Goal: Communication & Community: Answer question/provide support

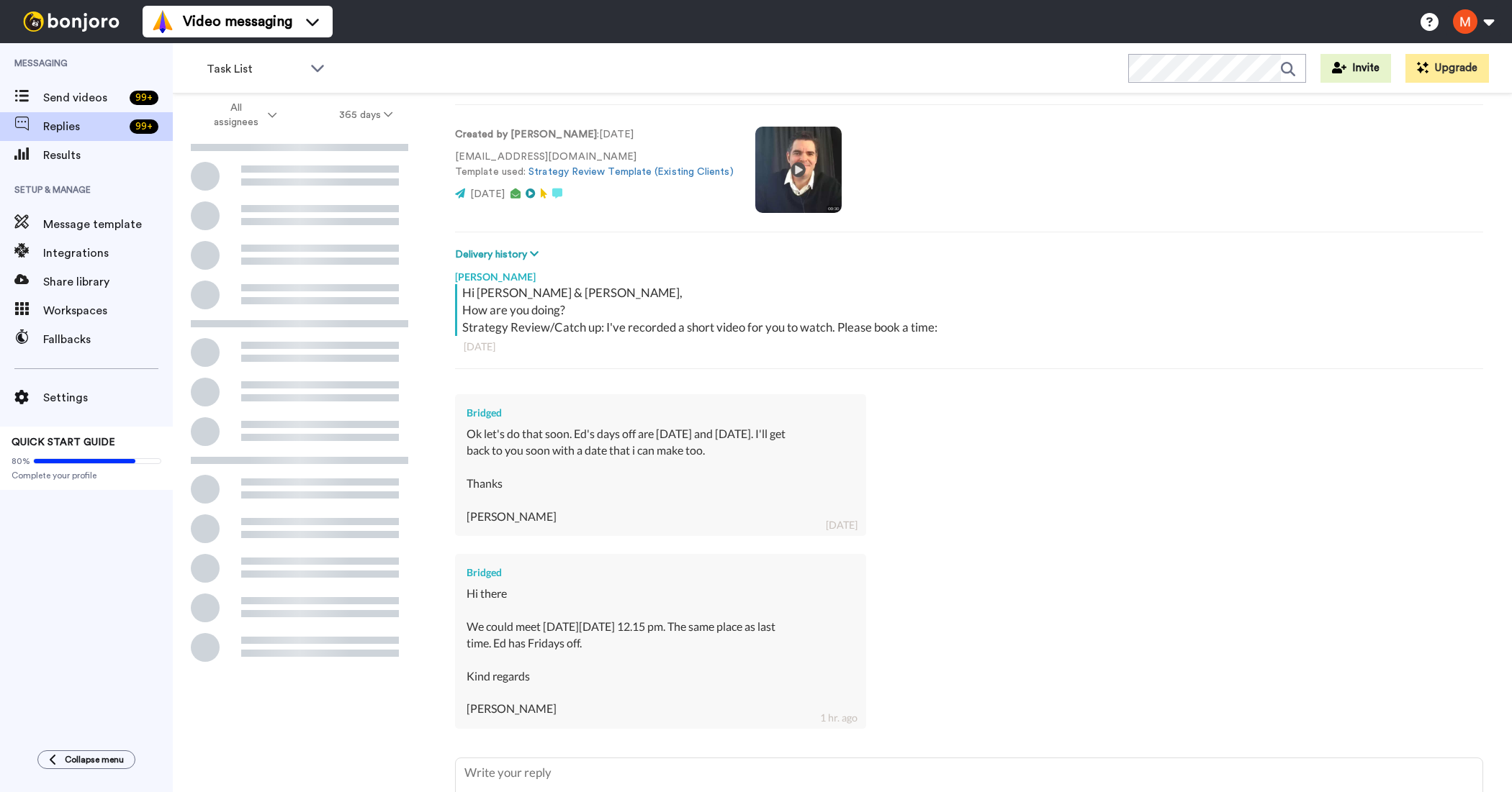
scroll to position [193, 0]
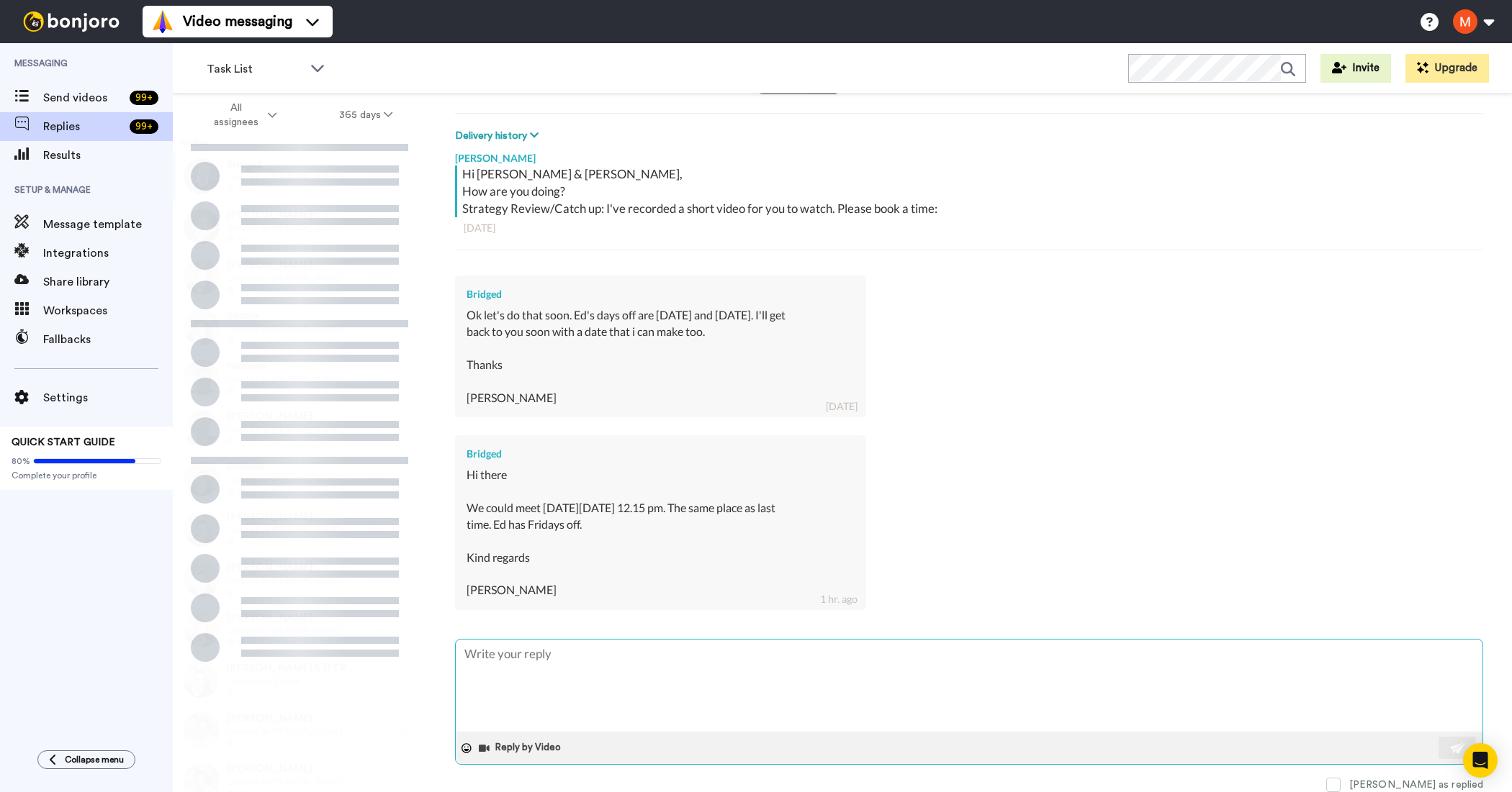
click at [609, 688] on textarea at bounding box center [968, 686] width 1027 height 92
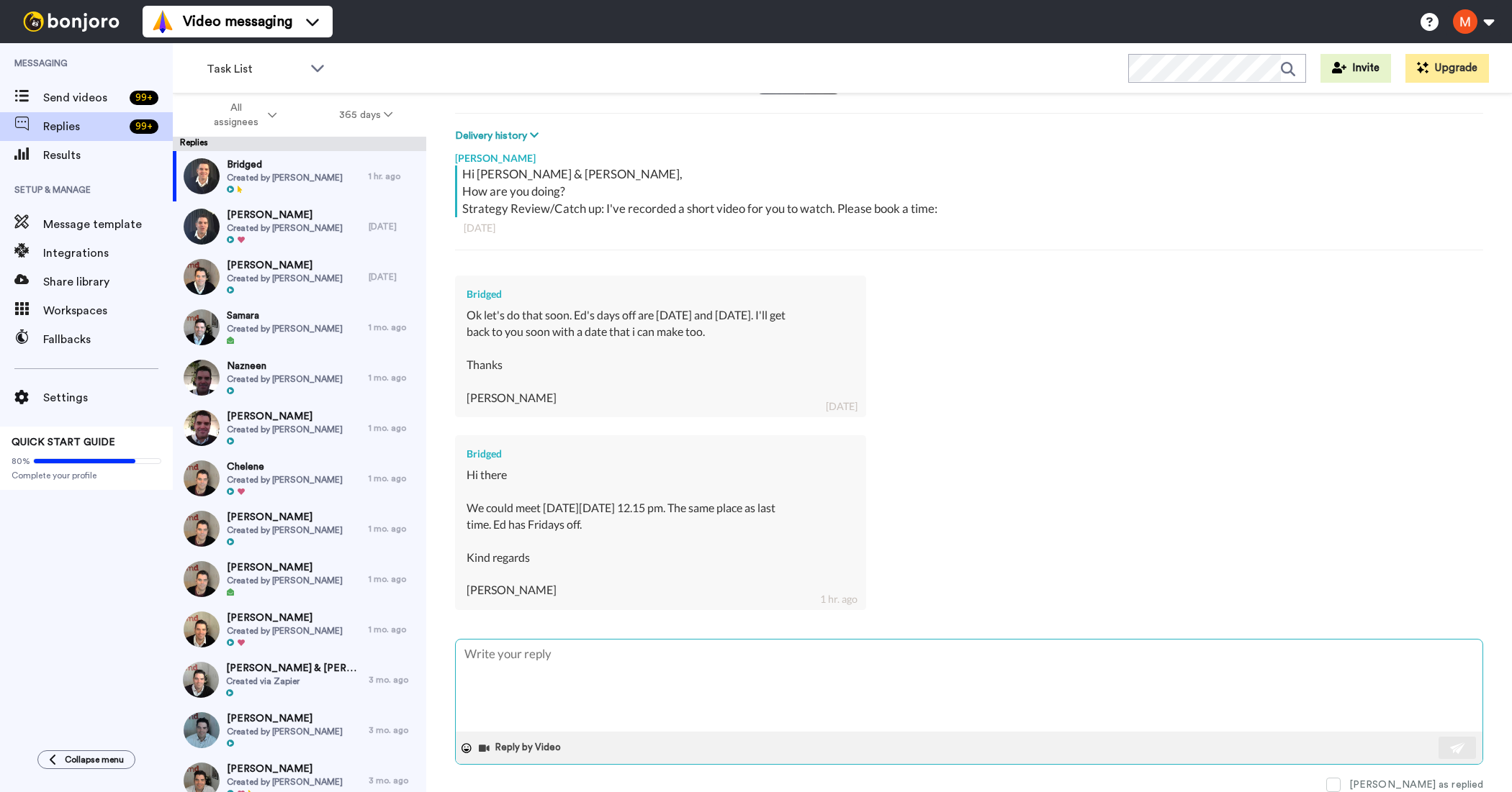
type textarea "H"
type textarea "x"
type textarea "Hi"
type textarea "x"
type textarea "Hi"
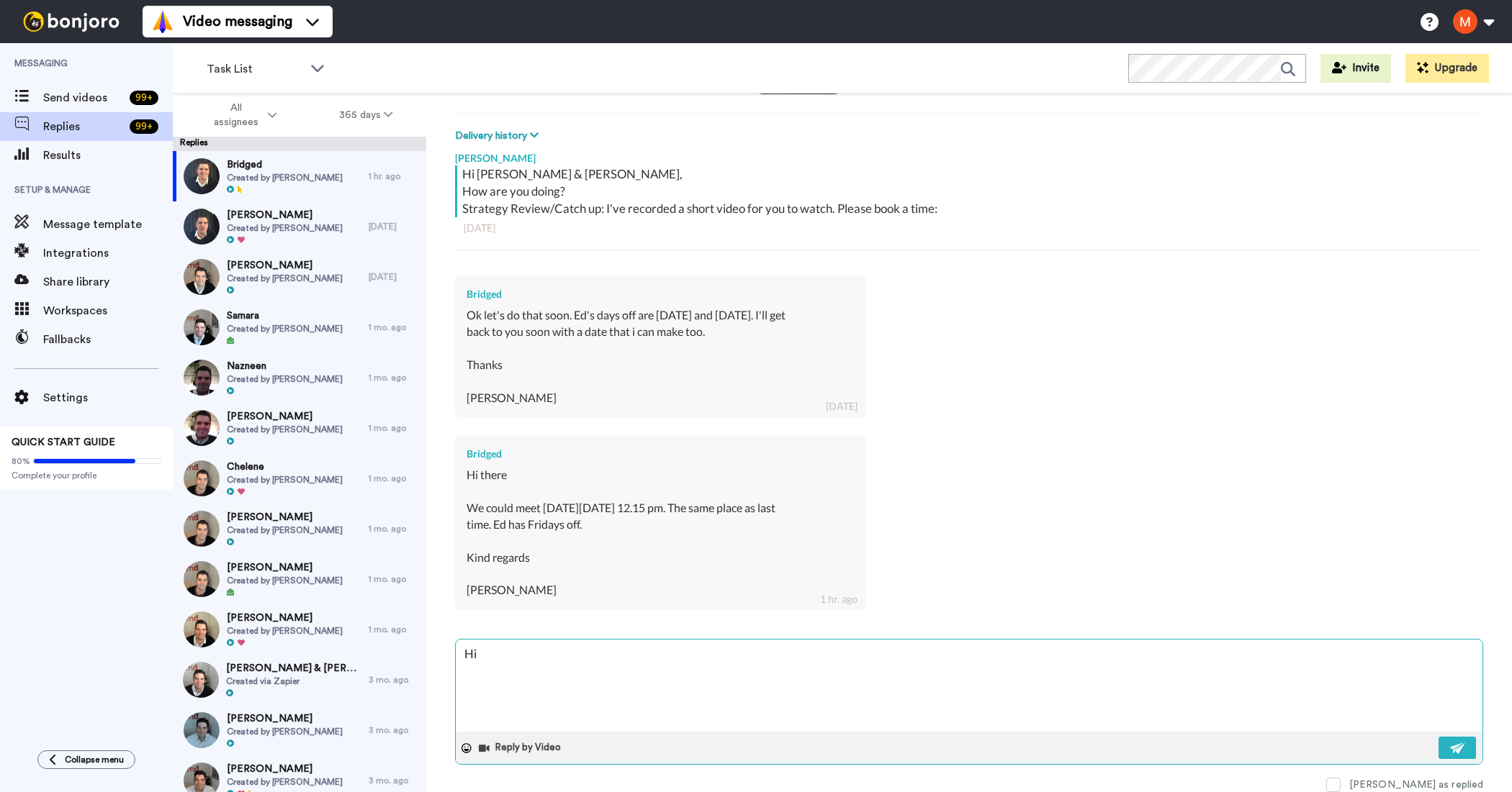
type textarea "x"
type textarea "Hi B"
type textarea "x"
type textarea "Hi Br"
type textarea "x"
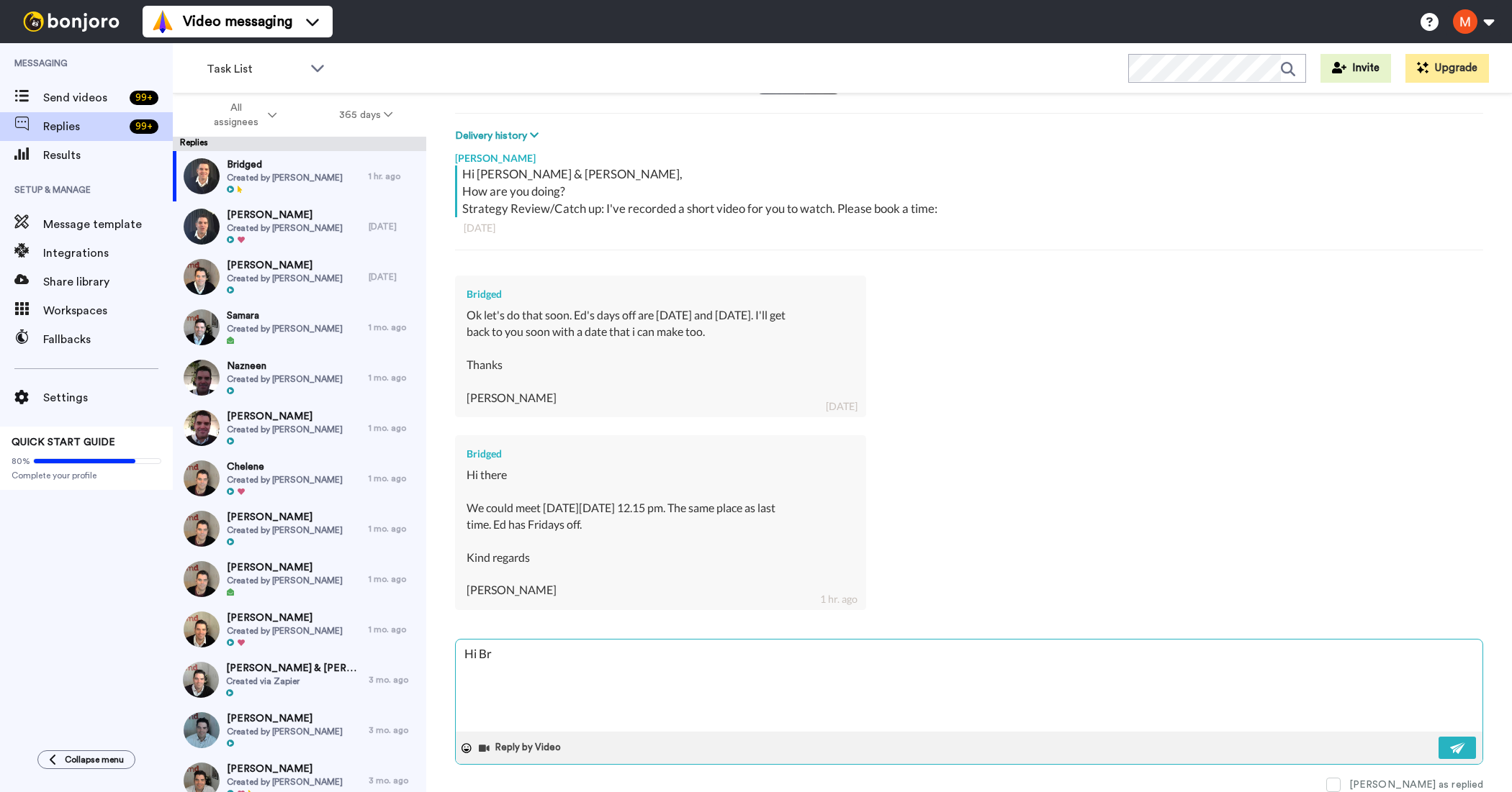
type textarea "Hi Bri"
type textarea "x"
type textarea "Hi Brid"
type textarea "x"
type textarea "Hi Bridg"
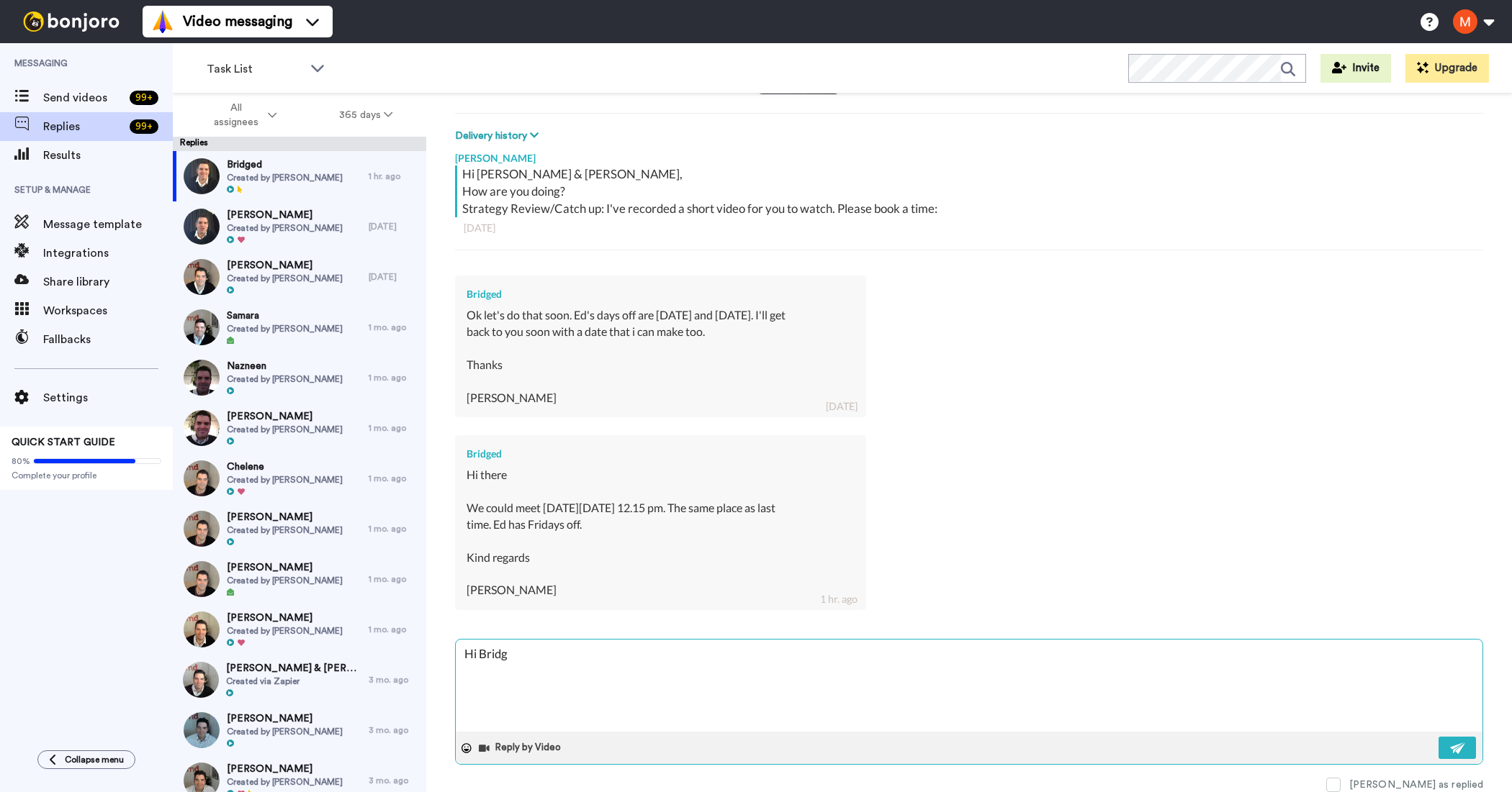
type textarea "x"
type textarea "Hi Bridge"
type textarea "x"
type textarea "Hi [PERSON_NAME]"
type textarea "x"
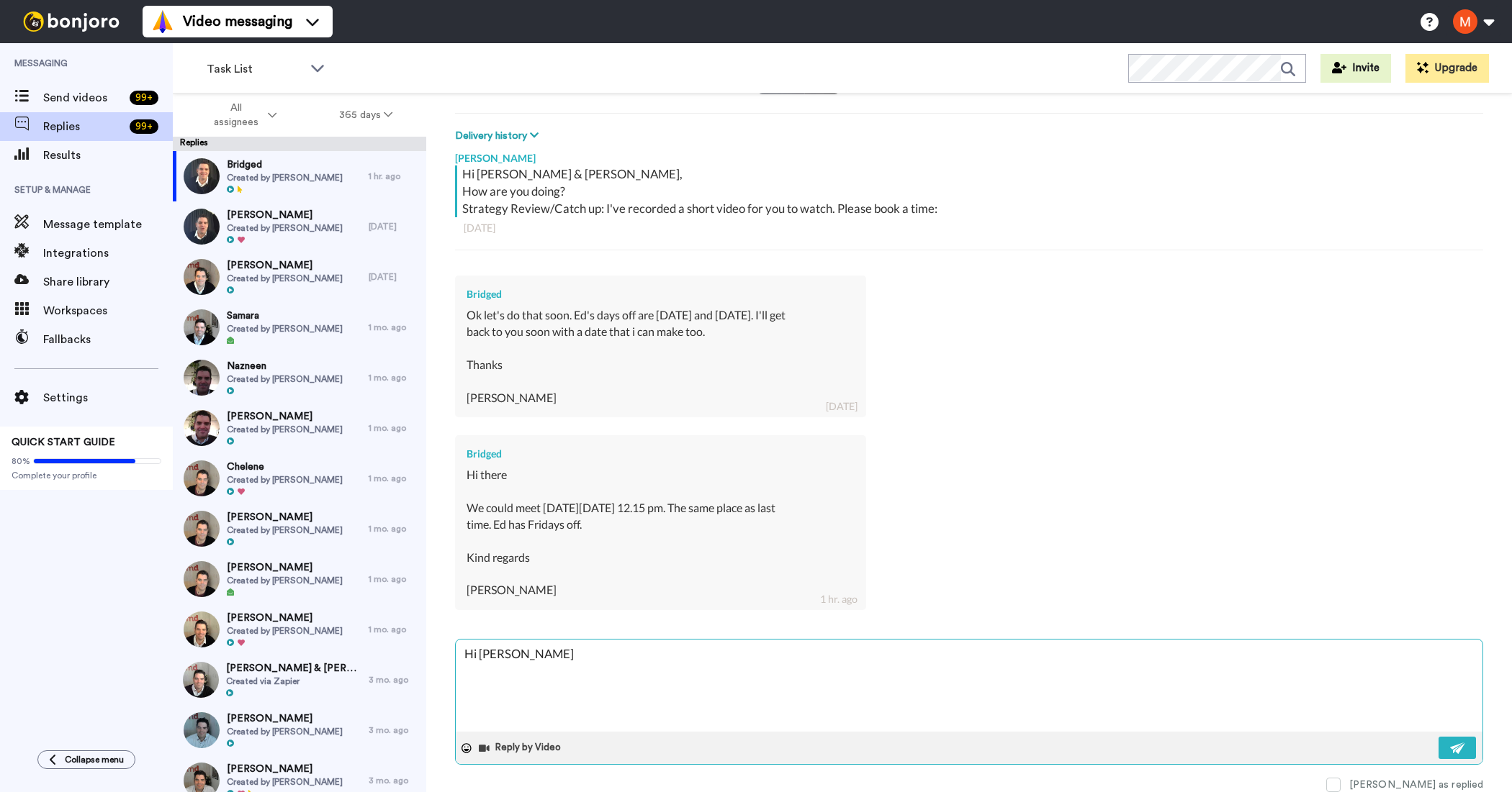
type textarea "Hi [PERSON_NAME],"
type textarea "x"
type textarea "Hi [PERSON_NAME],"
type textarea "x"
type textarea "Hi [PERSON_NAME], a"
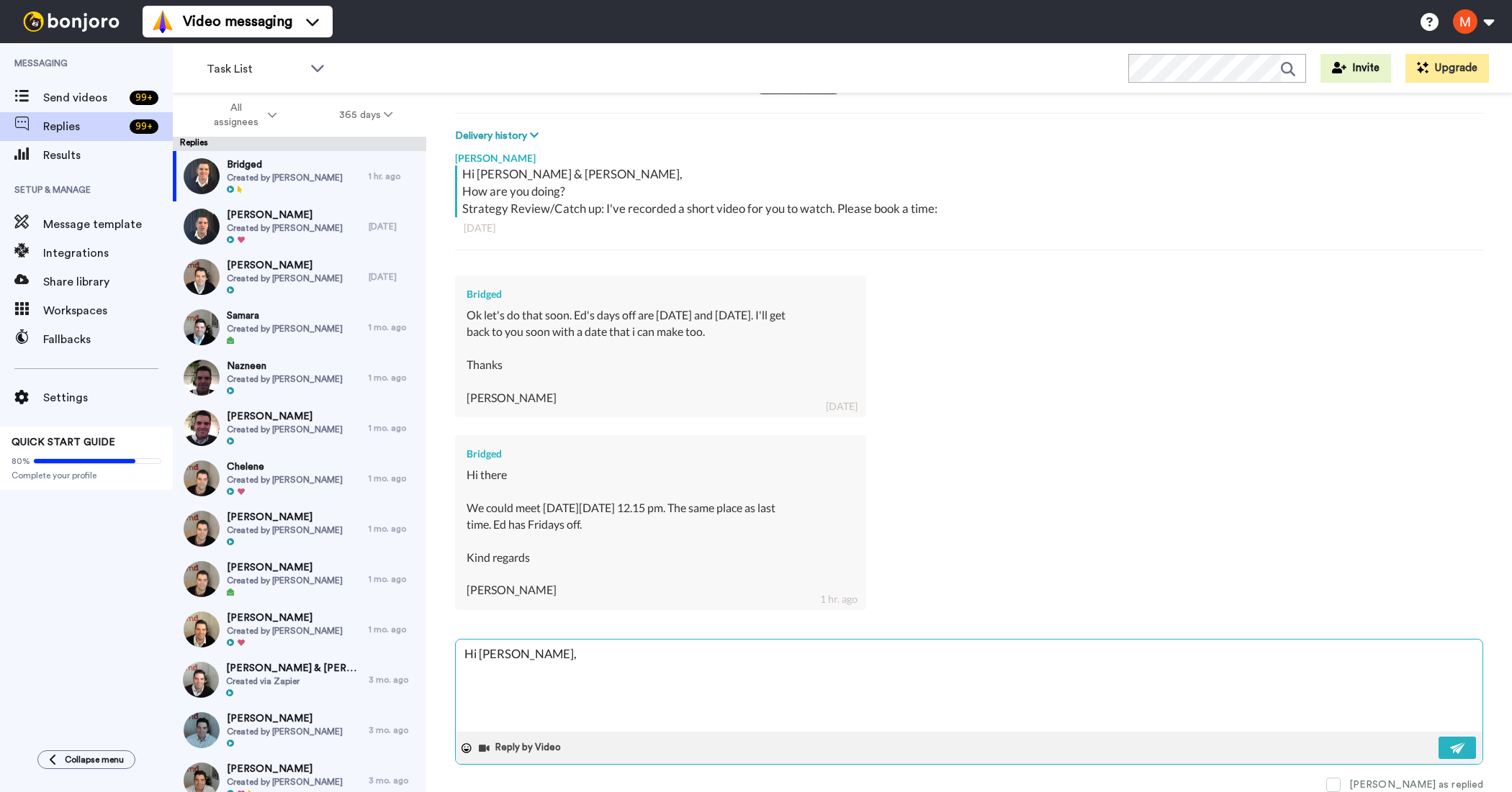
type textarea "x"
type textarea "Hi [PERSON_NAME], ap"
type textarea "x"
type textarea "Hi [PERSON_NAME], apo"
type textarea "x"
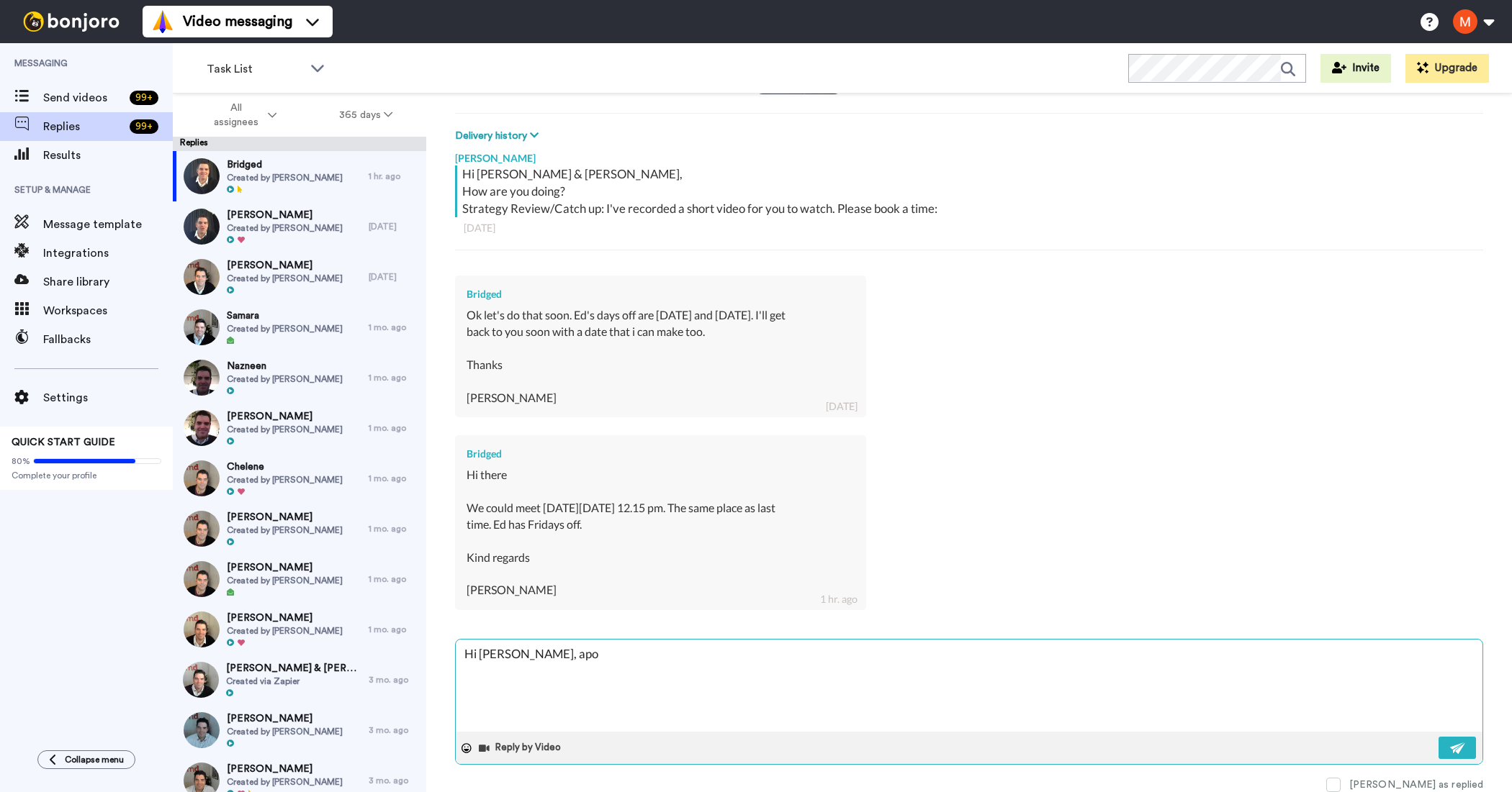
type textarea "Hi [PERSON_NAME], apol"
type textarea "x"
type textarea "Hi [PERSON_NAME], apolo"
type textarea "x"
type textarea "Hi [PERSON_NAME], apolop"
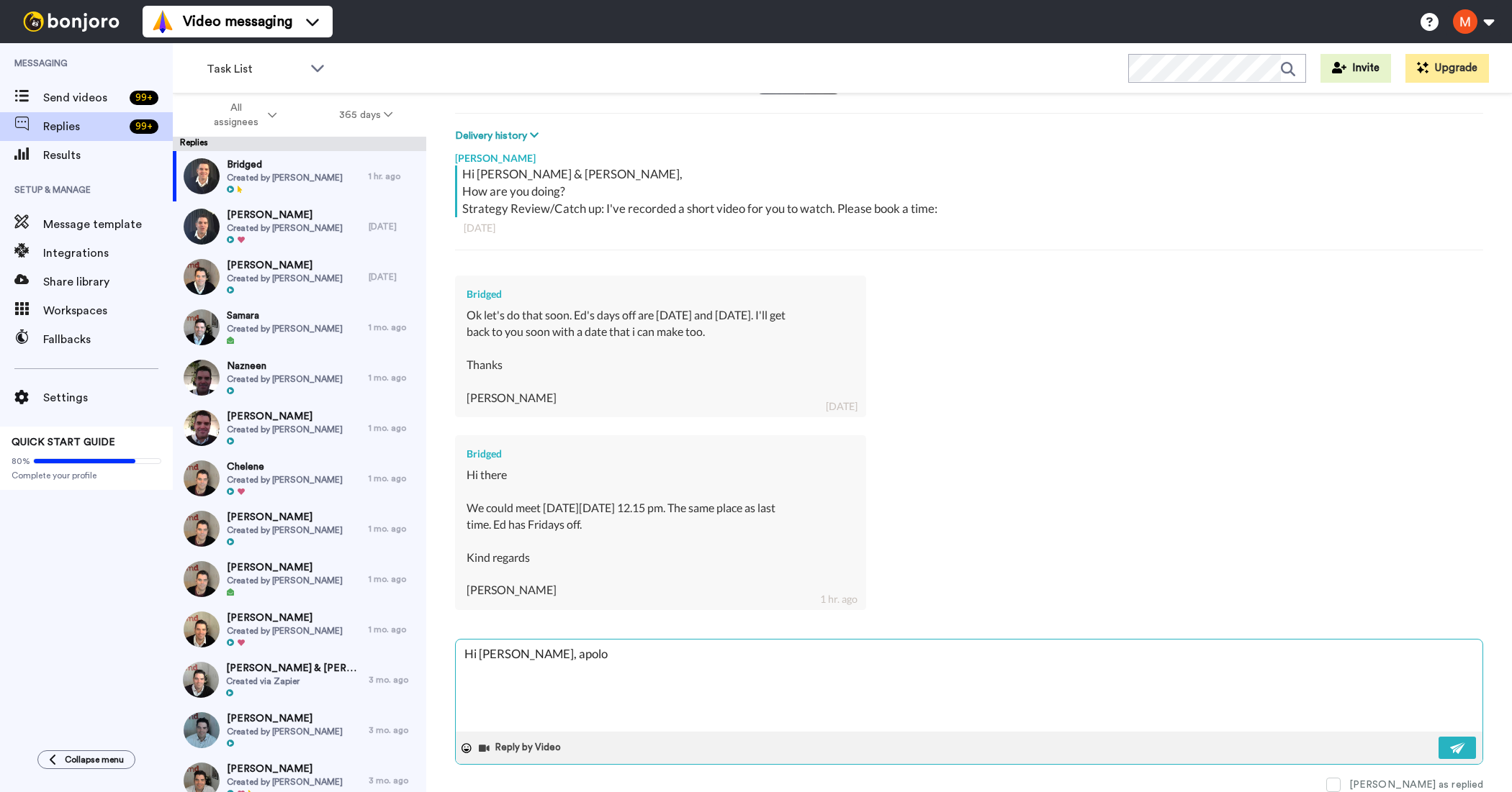
type textarea "x"
type textarea "Hi [PERSON_NAME], apolopg"
type textarea "x"
type textarea "Hi [PERSON_NAME], apolopgi"
type textarea "x"
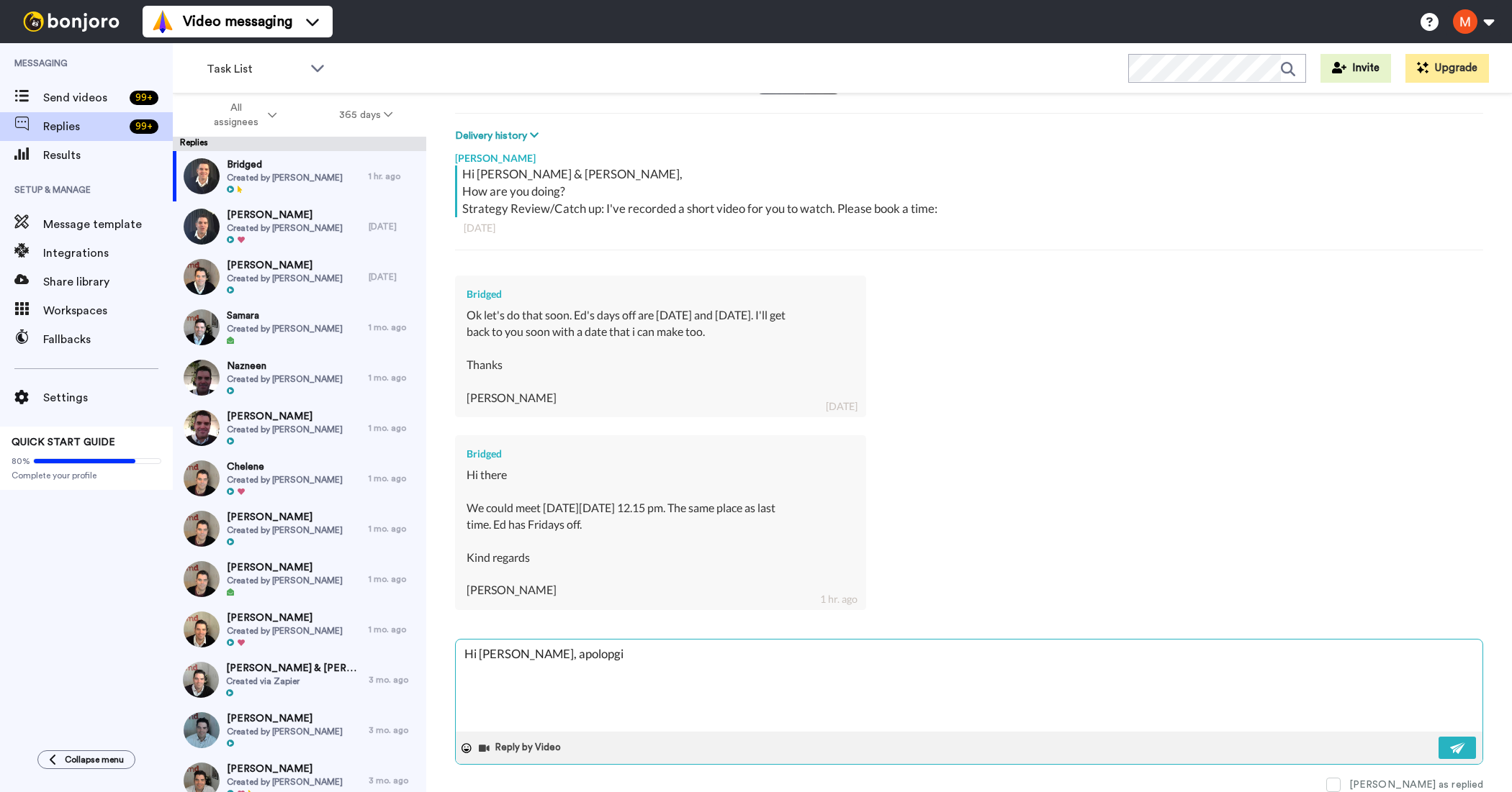
type textarea "Hi [PERSON_NAME], apolopgie"
type textarea "x"
type textarea "Hi [PERSON_NAME], apolopgi"
type textarea "x"
type textarea "Hi [PERSON_NAME], apolopg"
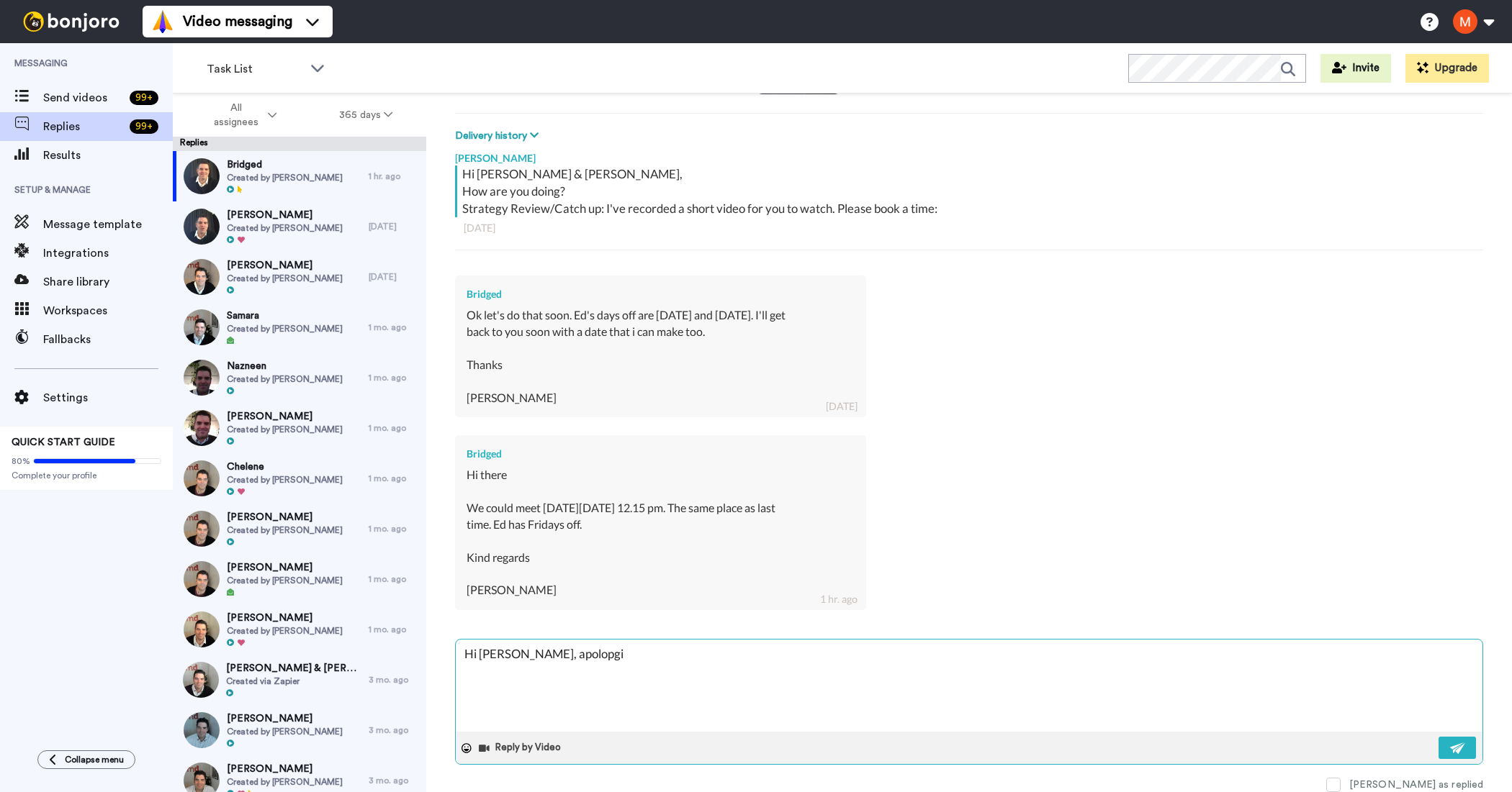
type textarea "x"
type textarea "Hi [PERSON_NAME], apolop"
type textarea "x"
type textarea "Hi [PERSON_NAME], apolo"
type textarea "x"
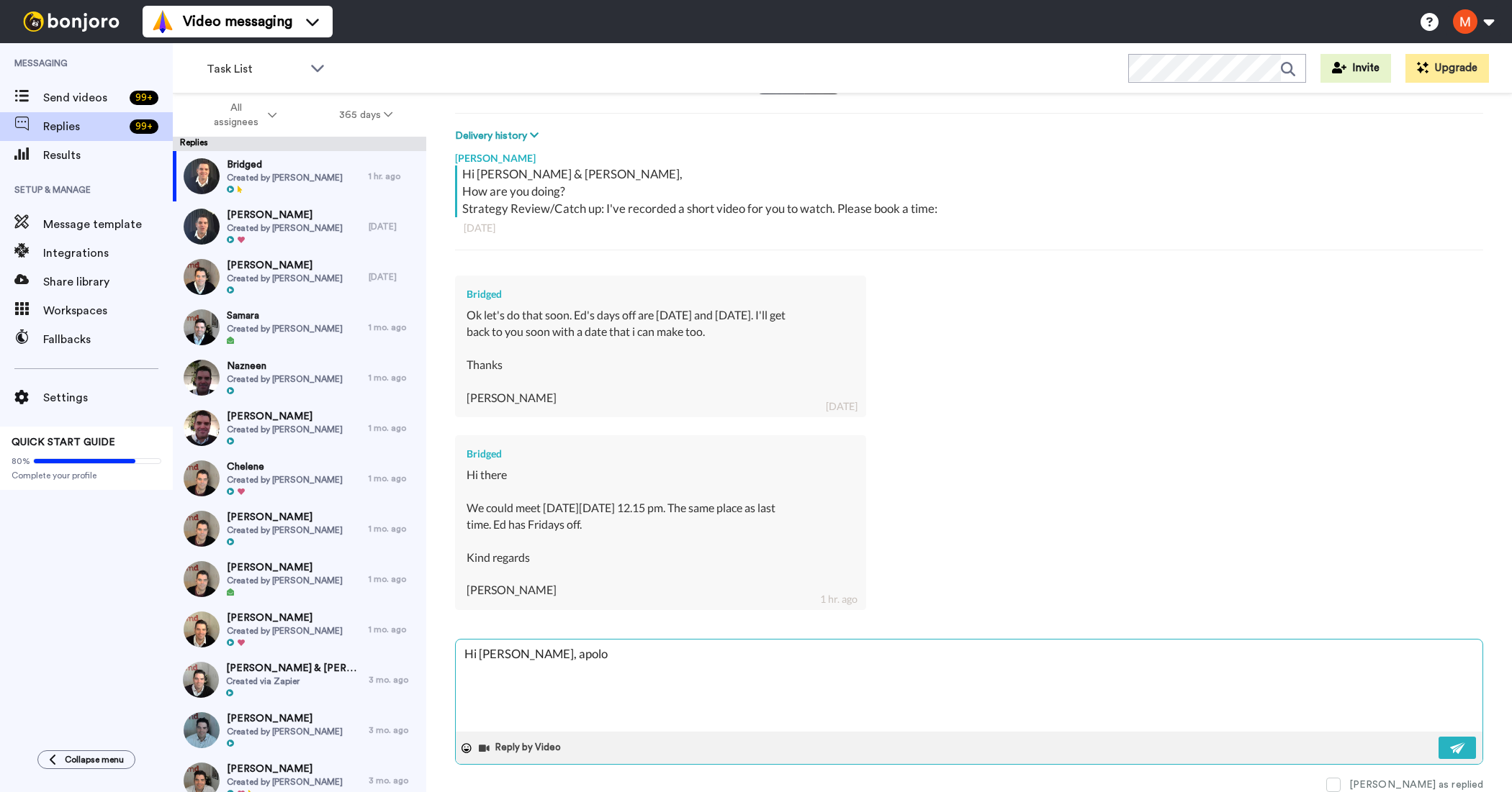
type textarea "Hi [PERSON_NAME], apolog"
type textarea "x"
type textarea "Hi [PERSON_NAME], apologi"
type textarea "x"
type textarea "Hi [PERSON_NAME], apologie"
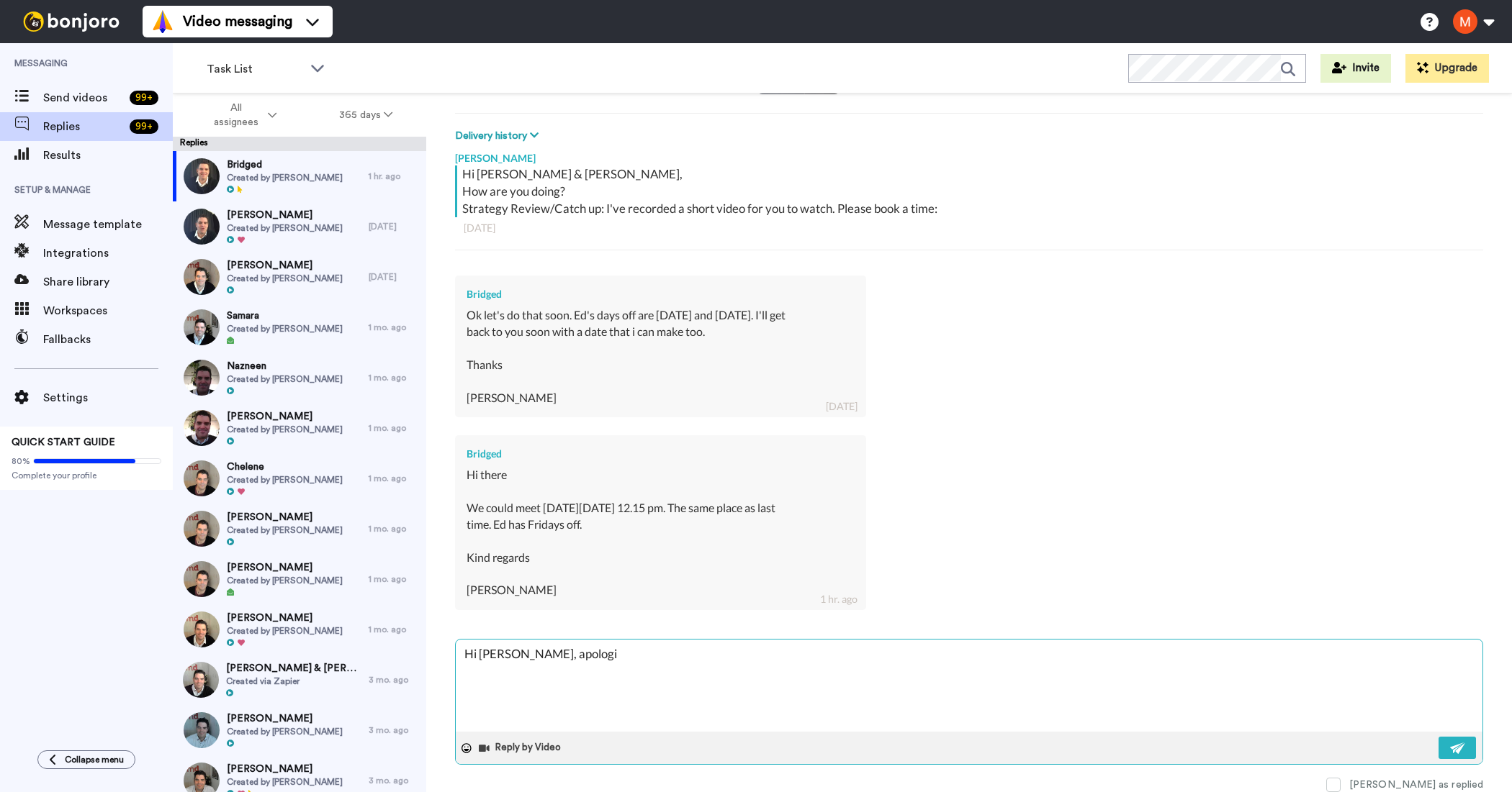
type textarea "x"
type textarea "Hi [PERSON_NAME], apologies"
type textarea "x"
type textarea "Hi [PERSON_NAME], apologies"
type textarea "x"
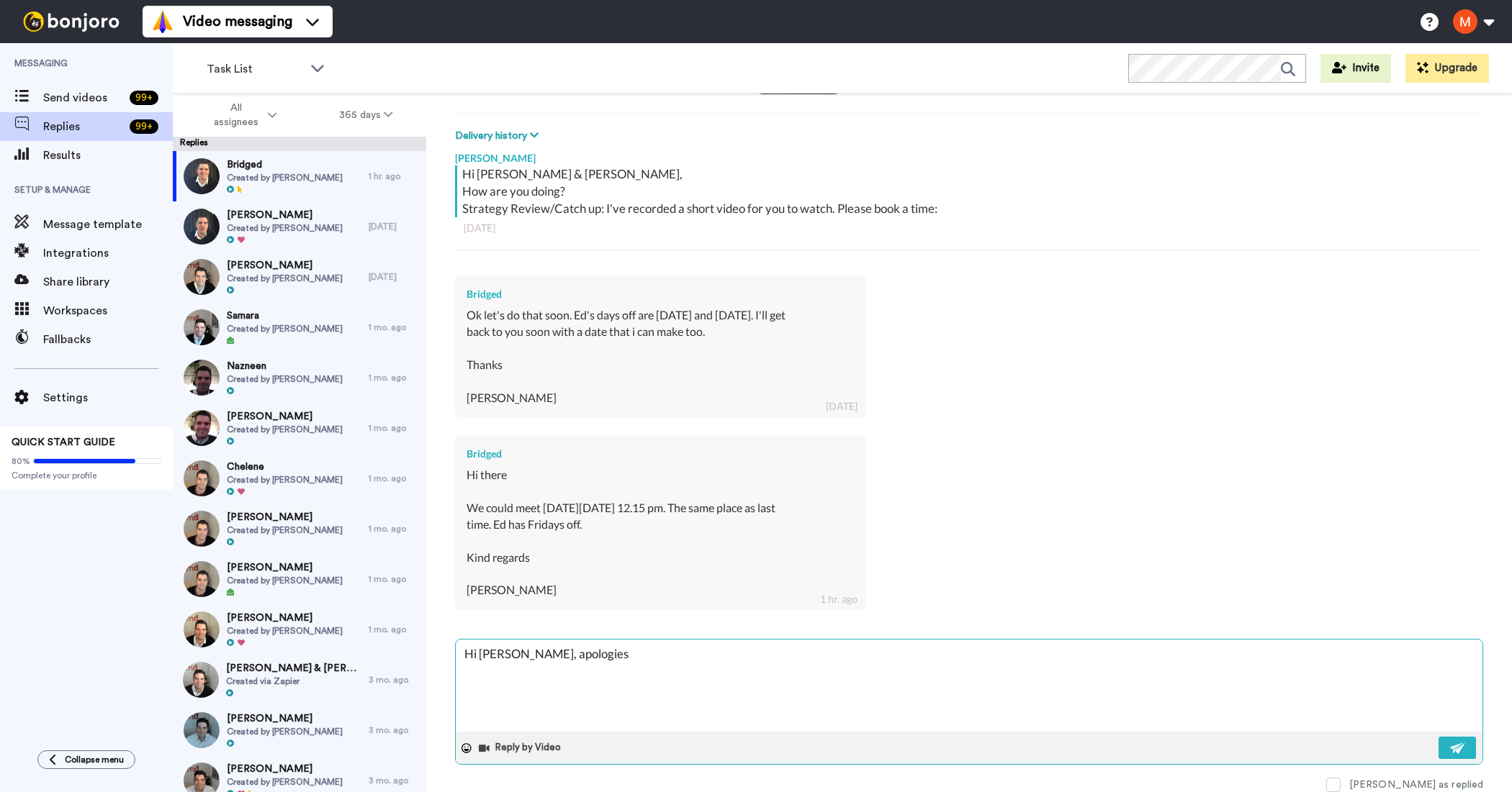
type textarea "Hi [PERSON_NAME], apologies I"
type textarea "x"
type textarea "Hi [PERSON_NAME], apologies I"
type textarea "x"
type textarea "Hi [PERSON_NAME], apologies I h"
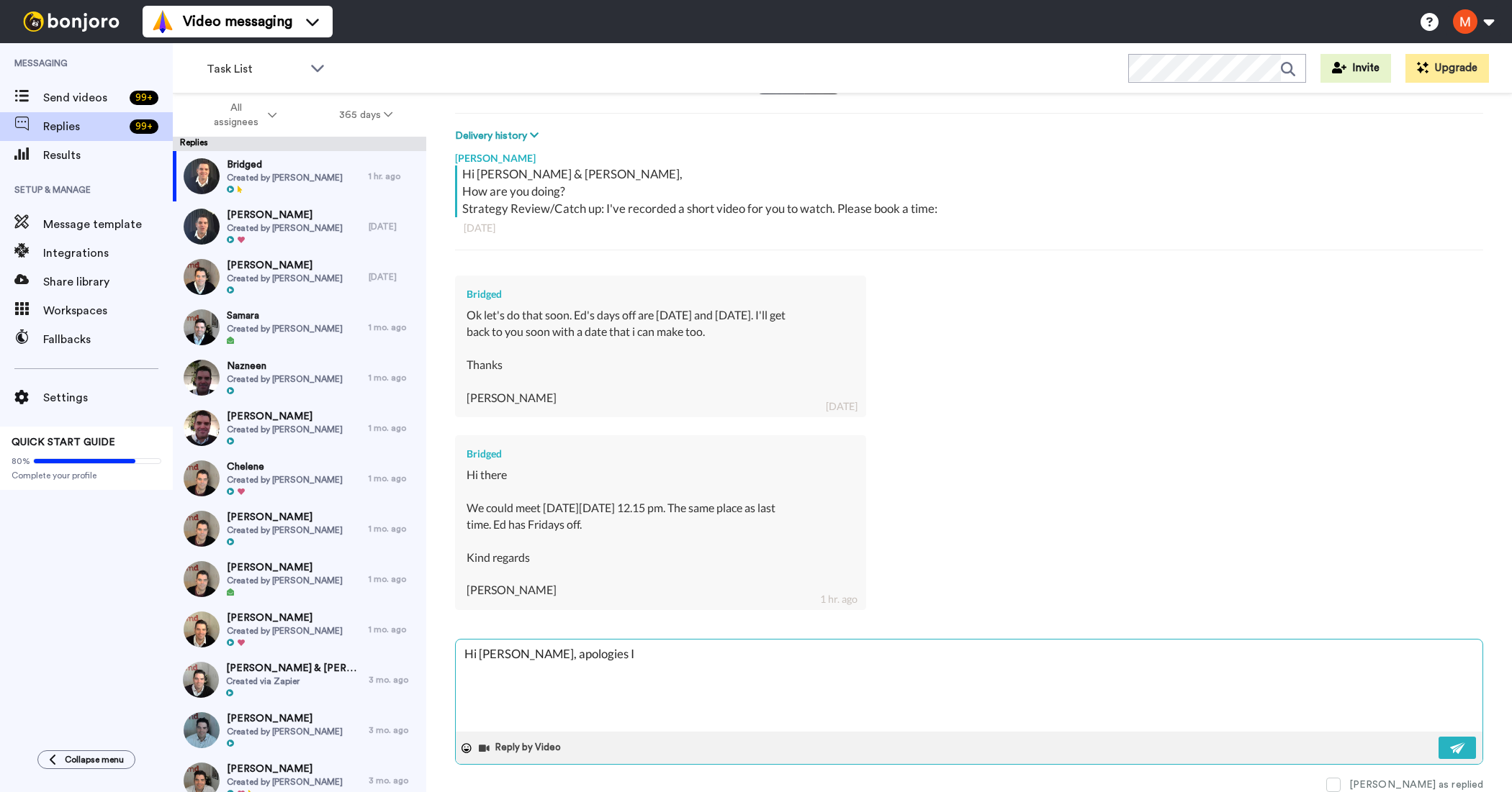
type textarea "x"
type textarea "Hi [PERSON_NAME], apologies I ha"
type textarea "x"
type textarea "Hi [PERSON_NAME], apologies I hav"
type textarea "x"
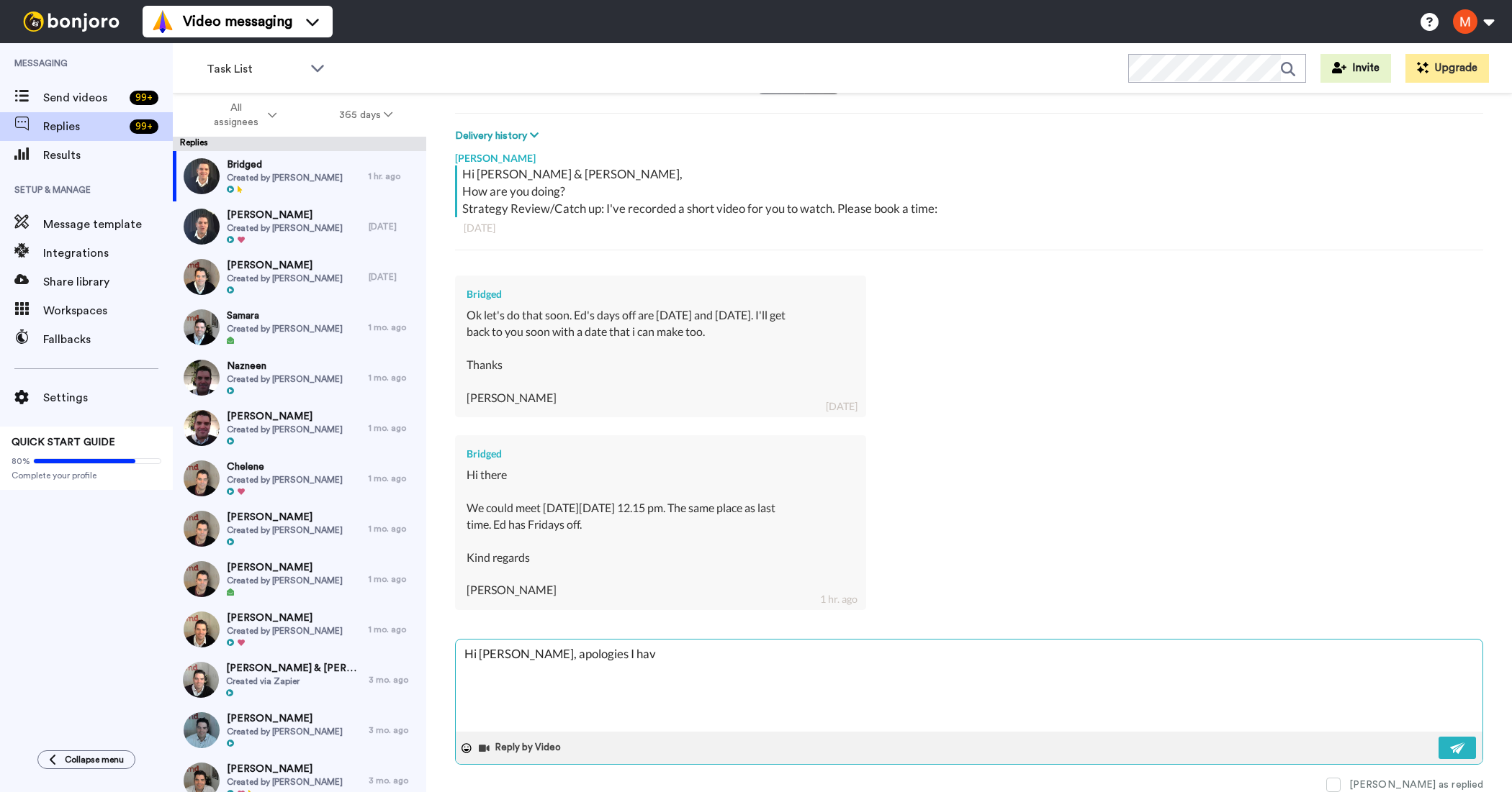
type textarea "Hi [PERSON_NAME], apologies I have"
type textarea "x"
type textarea "Hi [PERSON_NAME], apologies I have"
type textarea "x"
type textarea "Hi [PERSON_NAME], apologies I have a"
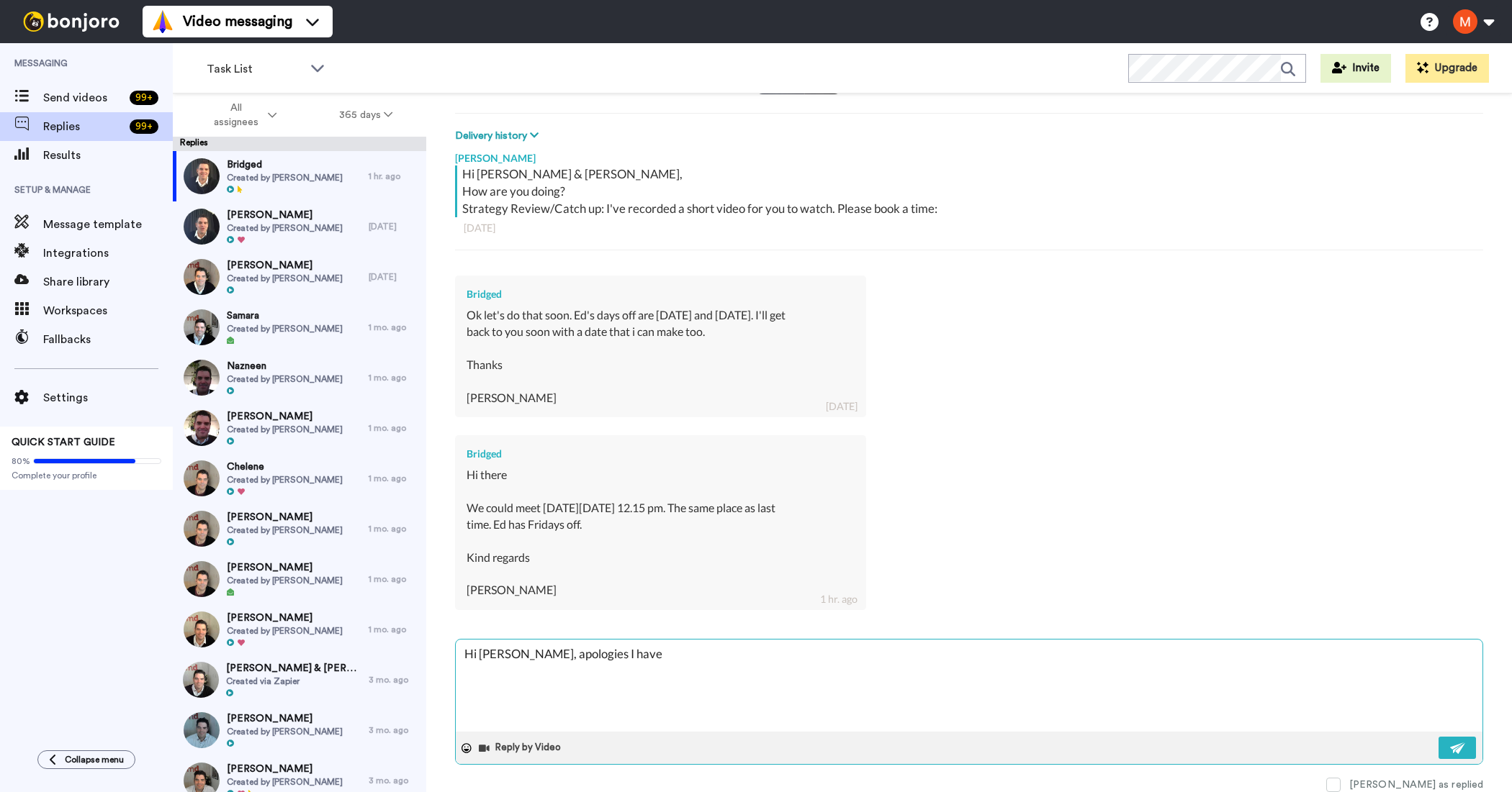
type textarea "x"
type textarea "Hi [PERSON_NAME], apologies I have a"
type textarea "x"
type textarea "Hi [PERSON_NAME], apologies I have a m"
type textarea "x"
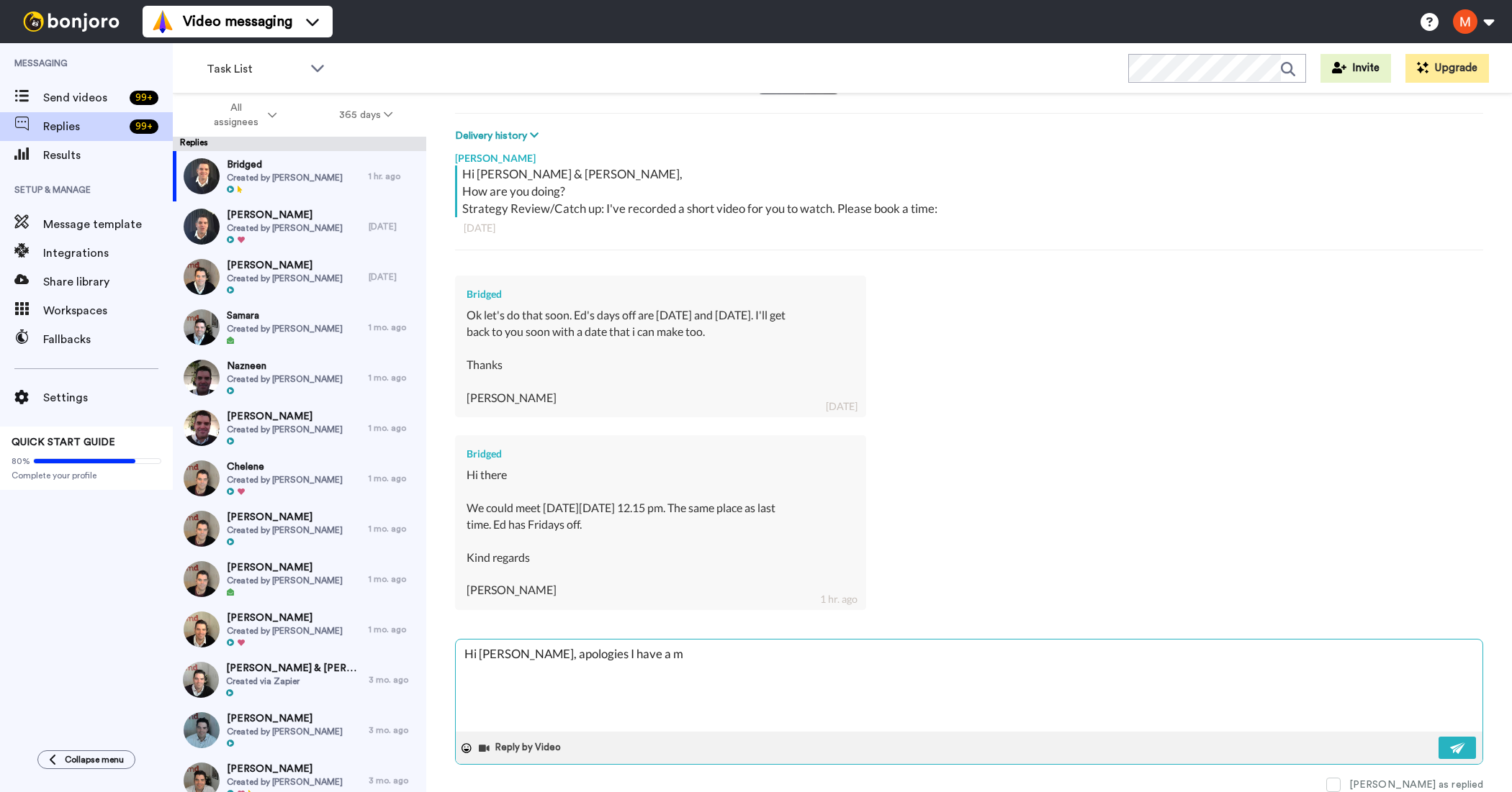
type textarea "Hi [PERSON_NAME], apologies I have a me"
type textarea "x"
type textarea "Hi [PERSON_NAME], apologies I have a mee"
type textarea "x"
type textarea "Hi [PERSON_NAME], apologies I have a meet"
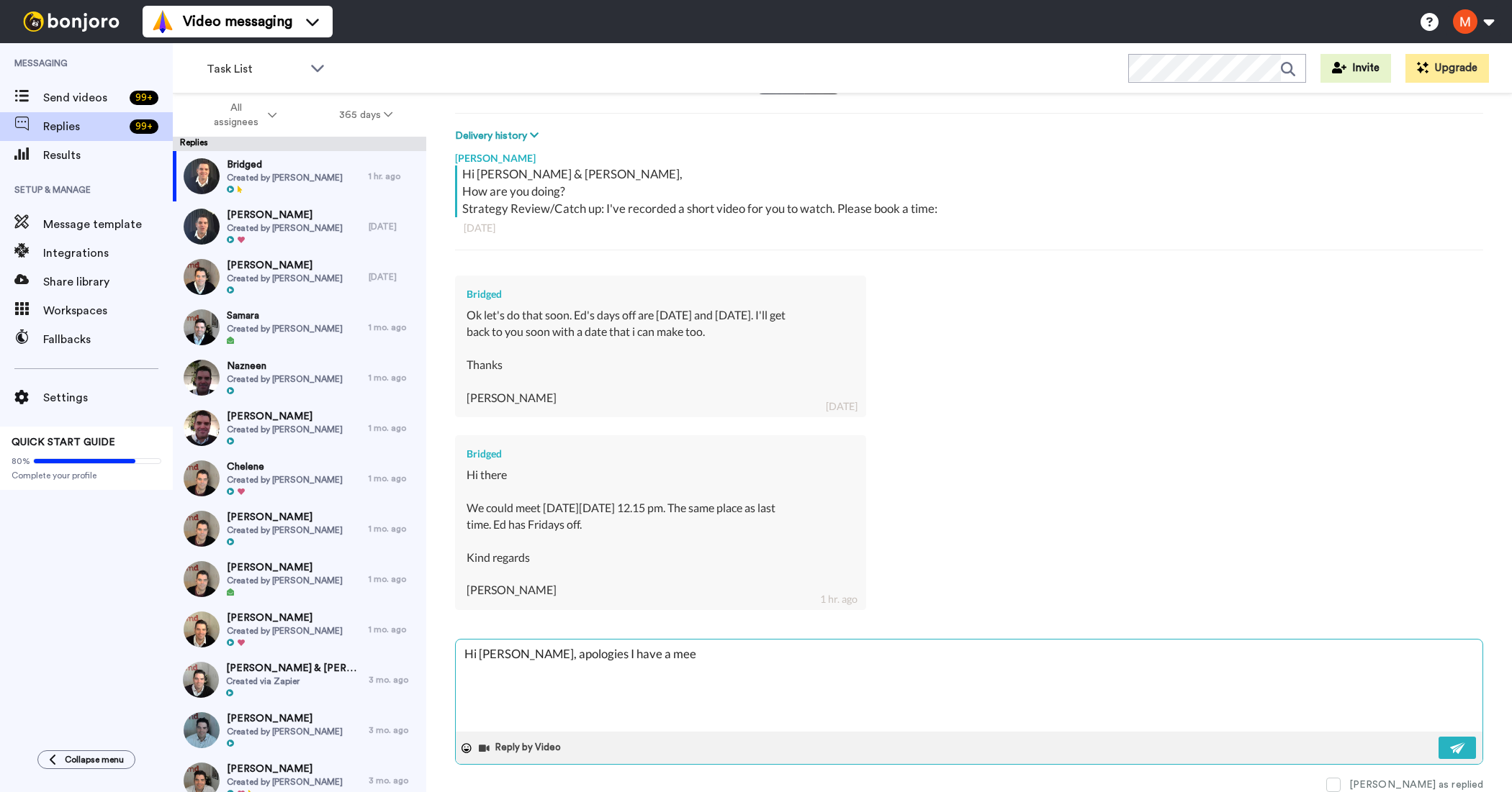
type textarea "x"
type textarea "Hi [PERSON_NAME], apologies I have a meeti"
type textarea "x"
type textarea "Hi [PERSON_NAME], apologies I have a meetin"
type textarea "x"
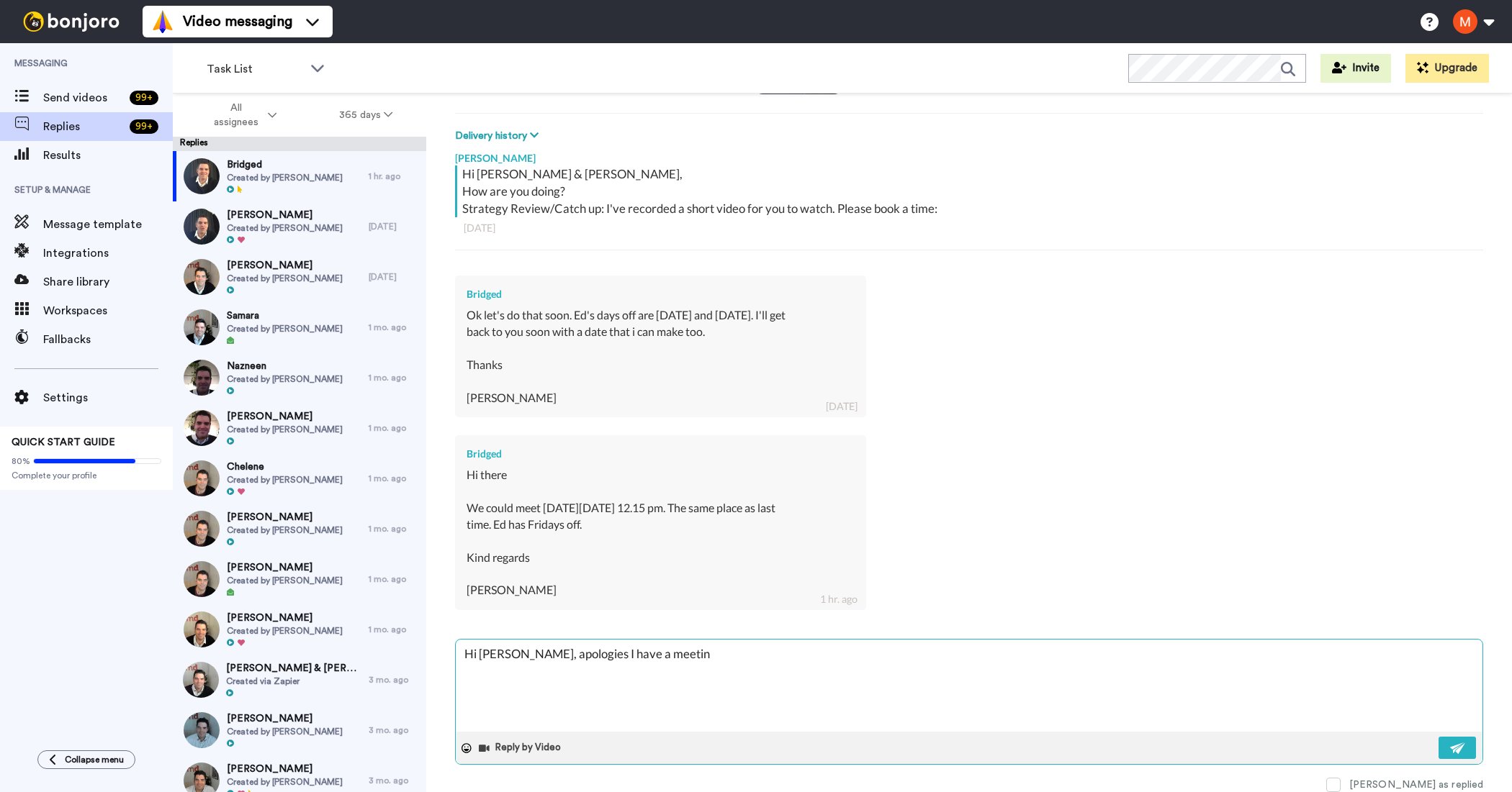
type textarea "Hi [PERSON_NAME], apologies I have a meeting"
type textarea "x"
type textarea "Hi [PERSON_NAME], apologies I have a meeting"
type textarea "x"
type textarea "Hi [PERSON_NAME], apologies I have a meeting a"
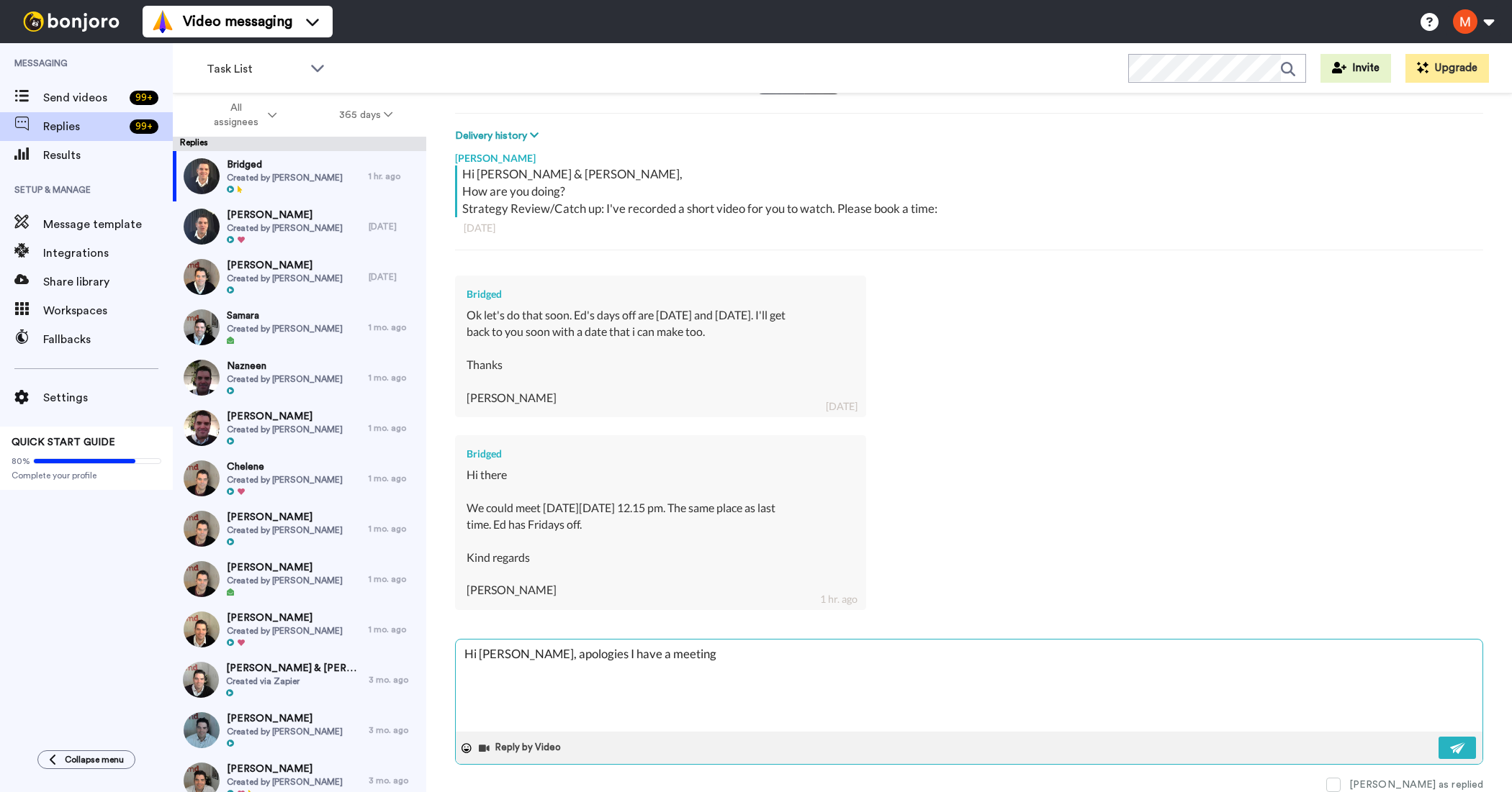
type textarea "x"
type textarea "Hi [PERSON_NAME], apologies I have a meeting at"
type textarea "x"
type textarea "Hi [PERSON_NAME], apologies I have a meeting at"
type textarea "x"
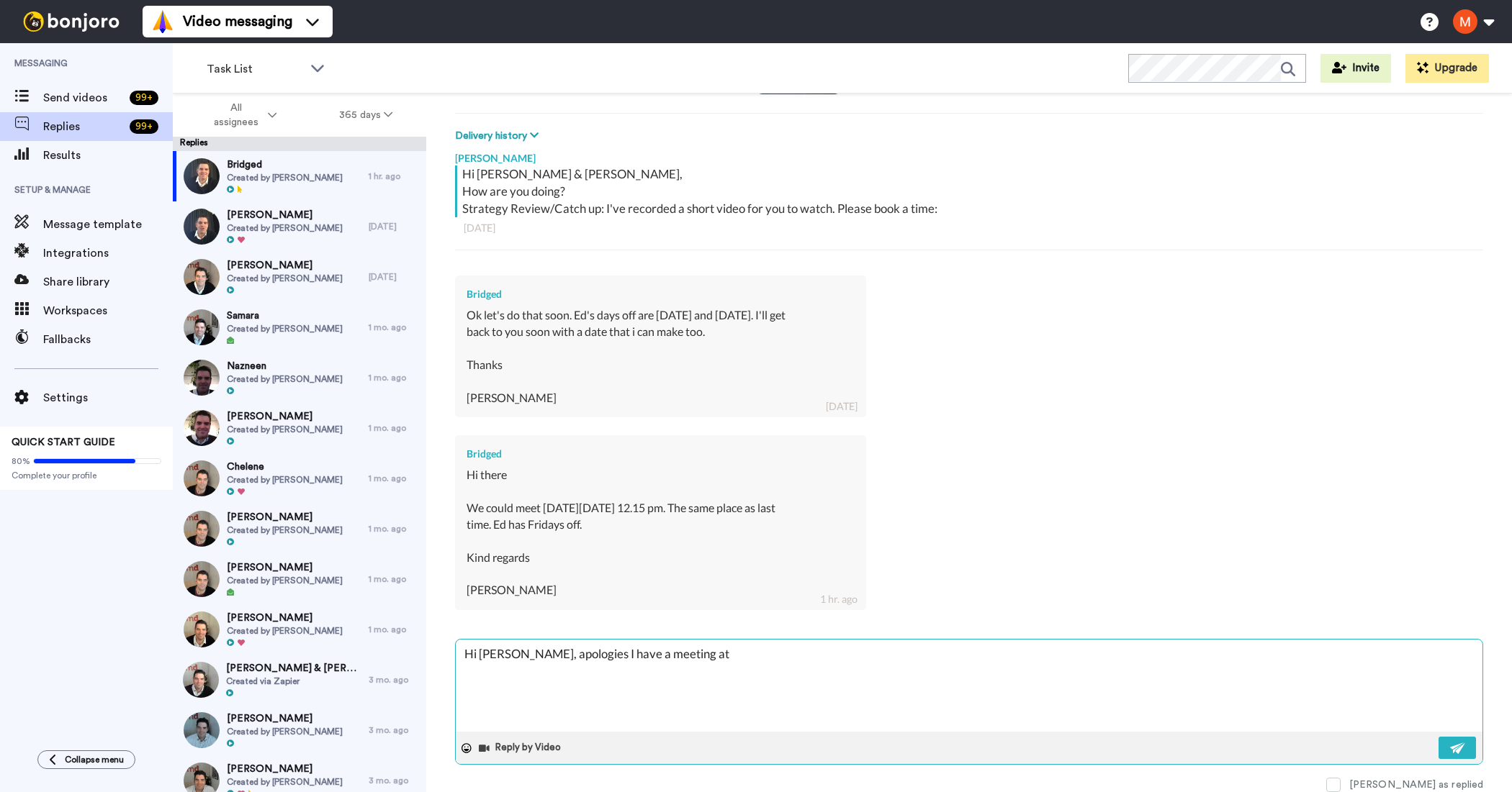
type textarea "Hi [PERSON_NAME], apologies I have a meeting at t"
type textarea "x"
type textarea "Hi [PERSON_NAME], apologies I have a meeting at th"
type textarea "x"
type textarea "Hi [PERSON_NAME], apologies I have a meeting at tha"
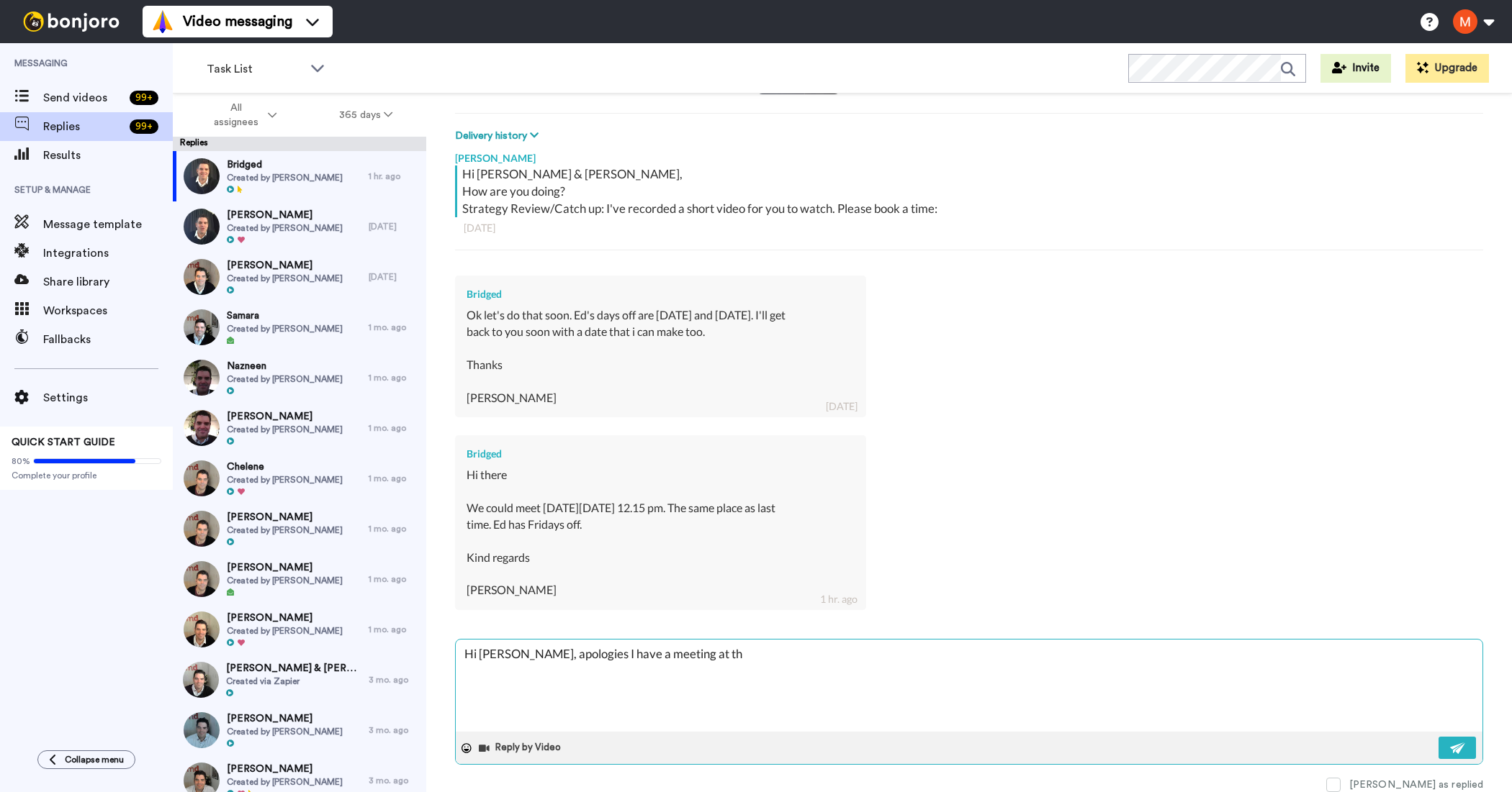
type textarea "x"
type textarea "Hi [PERSON_NAME], apologies I have a meeting at that"
type textarea "x"
type textarea "Hi [PERSON_NAME], apologies I have a meeting at that"
type textarea "x"
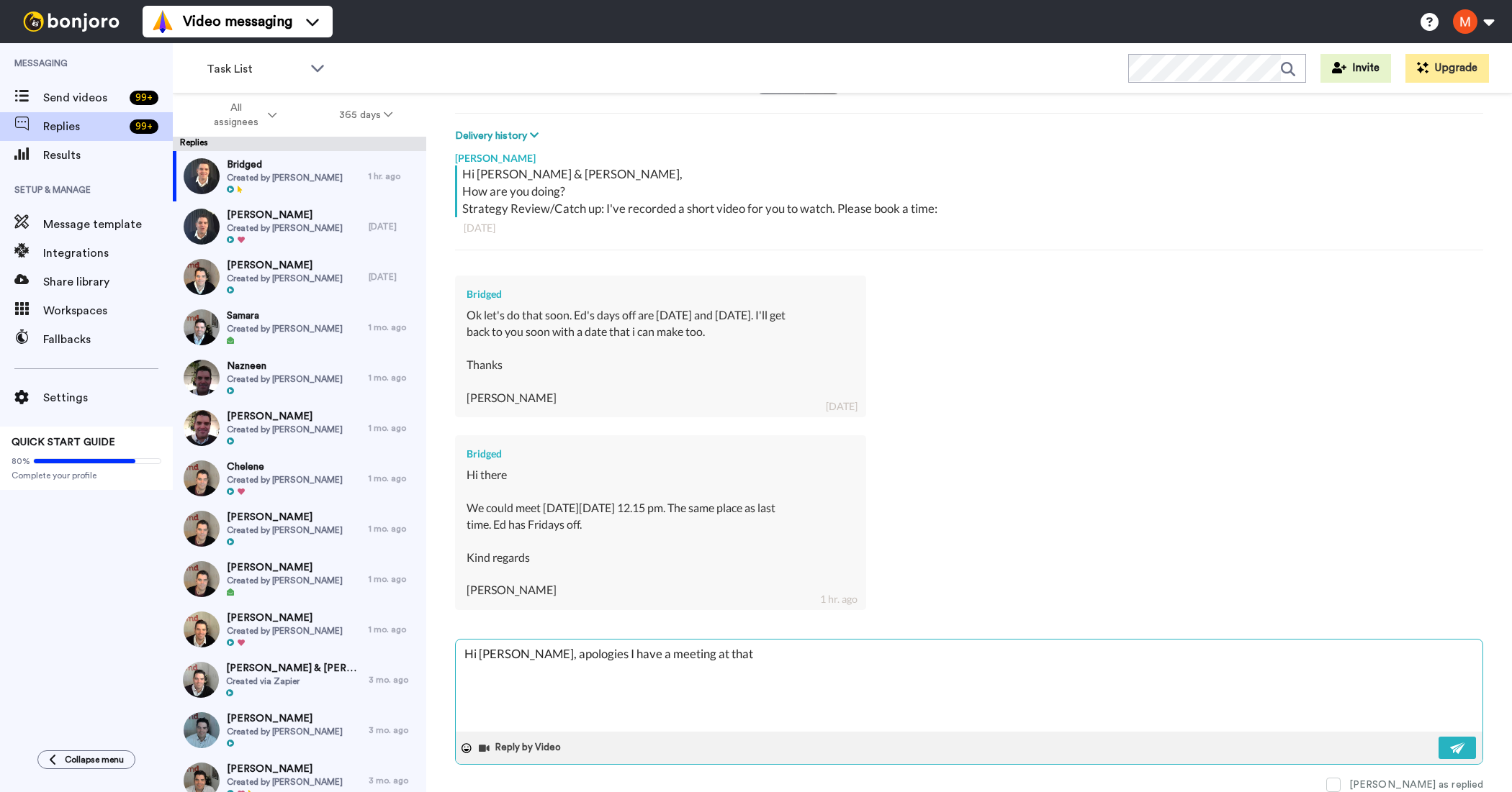
type textarea "Hi [PERSON_NAME], apologies I have a meeting at that t"
type textarea "x"
type textarea "Hi [PERSON_NAME], apologies I have a meeting at that ti"
type textarea "x"
type textarea "Hi [PERSON_NAME], apologies I have a meeting at that [PERSON_NAME]"
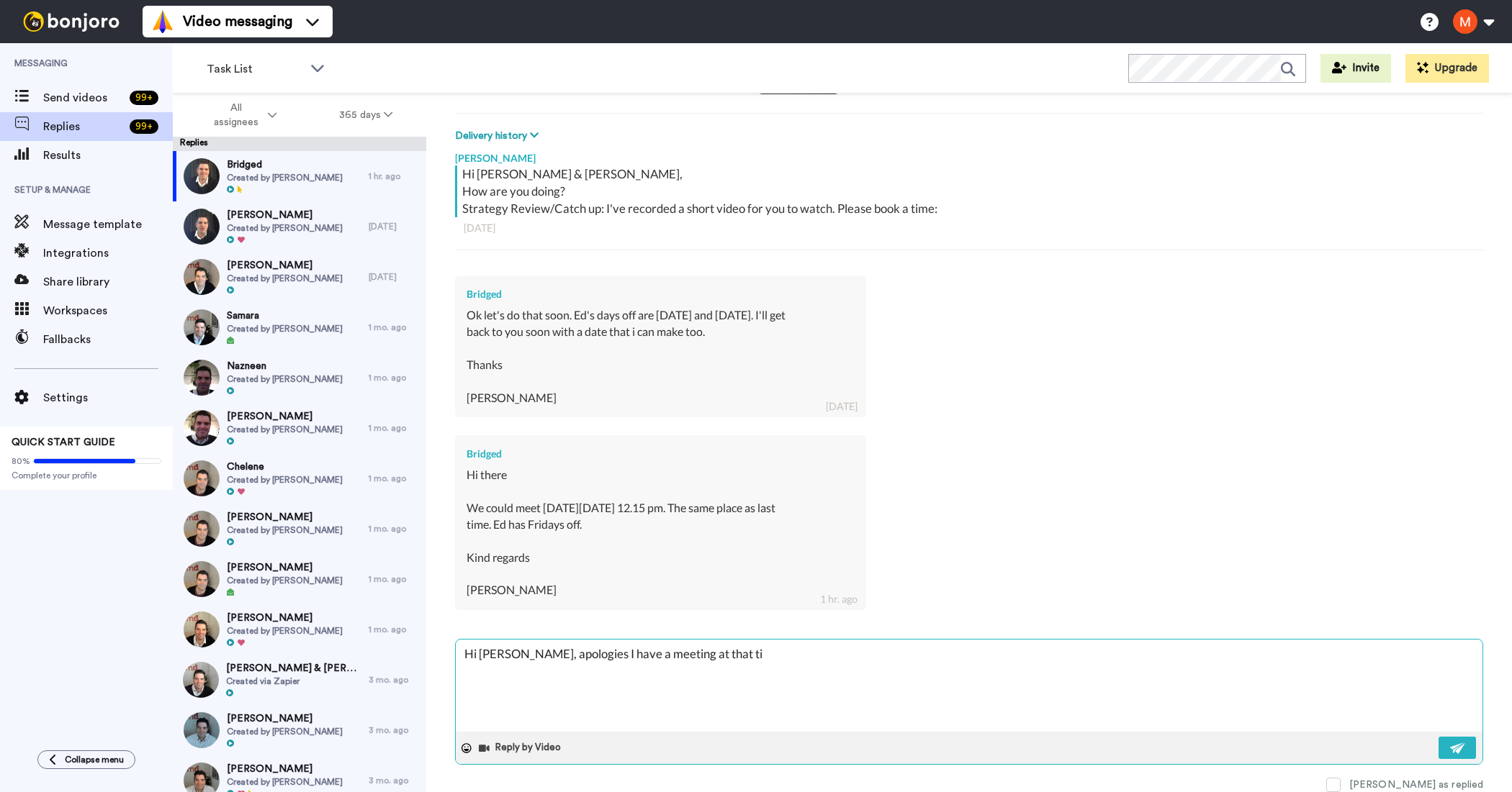
type textarea "x"
type textarea "Hi [PERSON_NAME], apologies I have a meeting at that time"
type textarea "x"
type textarea "Hi [PERSON_NAME], apologies I have a meeting at that time"
click at [789, 650] on textarea "Hi [PERSON_NAME], apologies I have a meeting at that time" at bounding box center [968, 686] width 1027 height 92
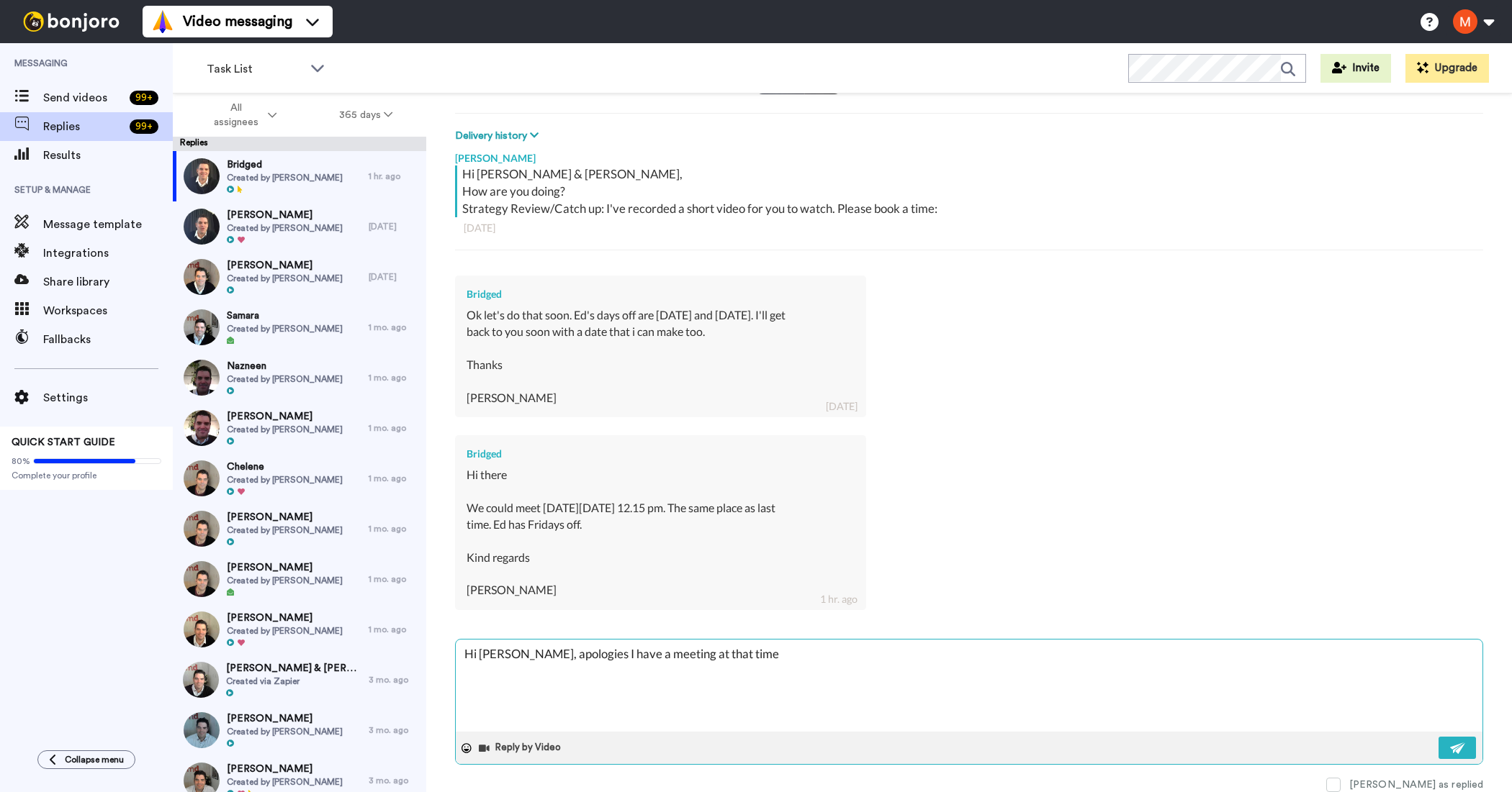
type textarea "x"
type textarea "Hi [PERSON_NAME], apologies I have a meeting at that time."
type textarea "x"
type textarea "Hi [PERSON_NAME], apologies I have a meeting at that time."
type textarea "x"
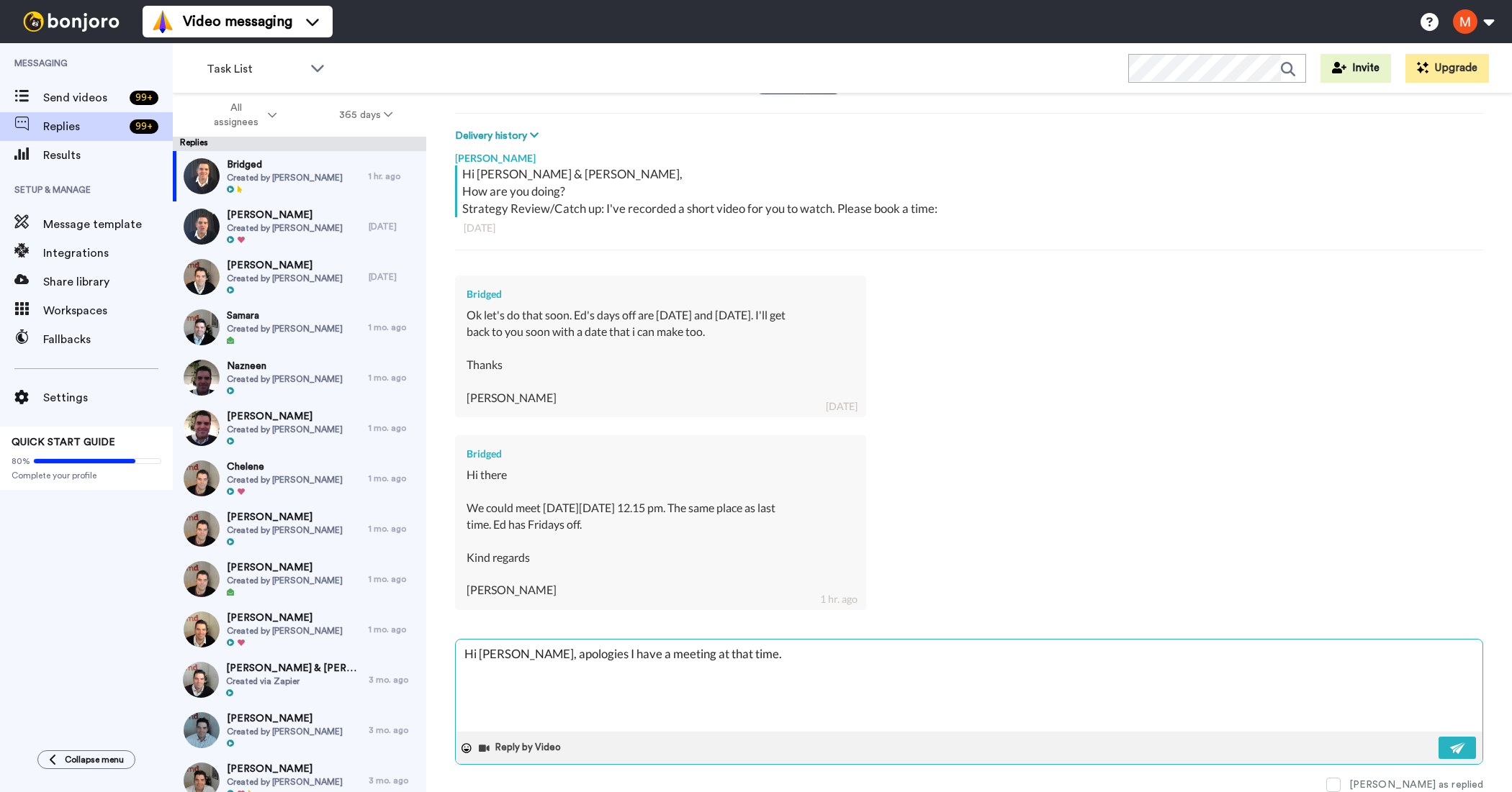
type textarea "Hi [PERSON_NAME], apologies I have a meeting at that time. I"
type textarea "x"
type textarea "Hi [PERSON_NAME], apologies I have a meeting at that time. I"
type textarea "x"
type textarea "Hi [PERSON_NAME], apologies I have a meeting at that time. I c"
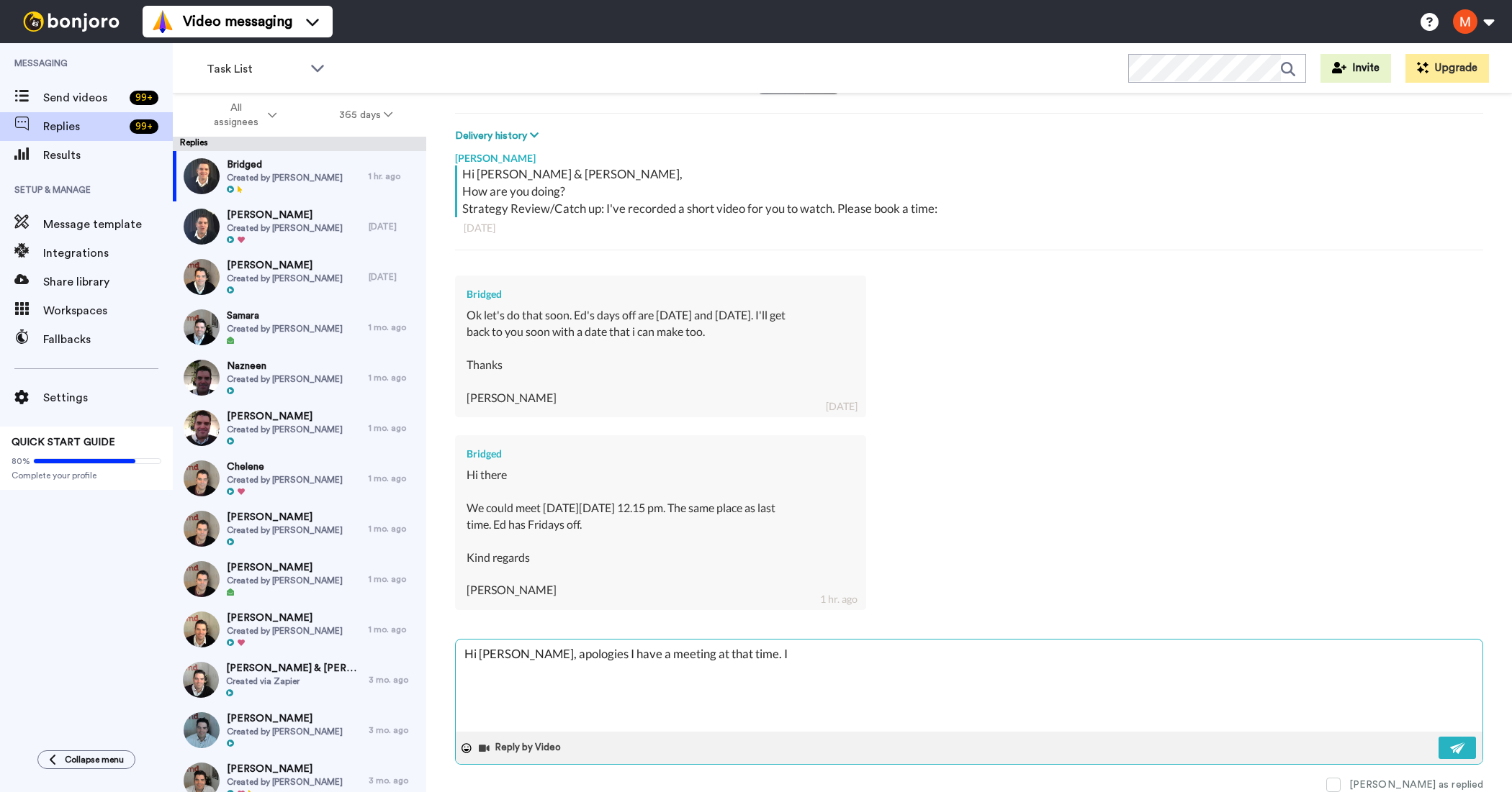
type textarea "x"
type textarea "Hi [PERSON_NAME], apologies I have a meeting at that time. I ca"
type textarea "x"
type textarea "Hi [PERSON_NAME], apologies I have a meeting at that time. I can"
type textarea "x"
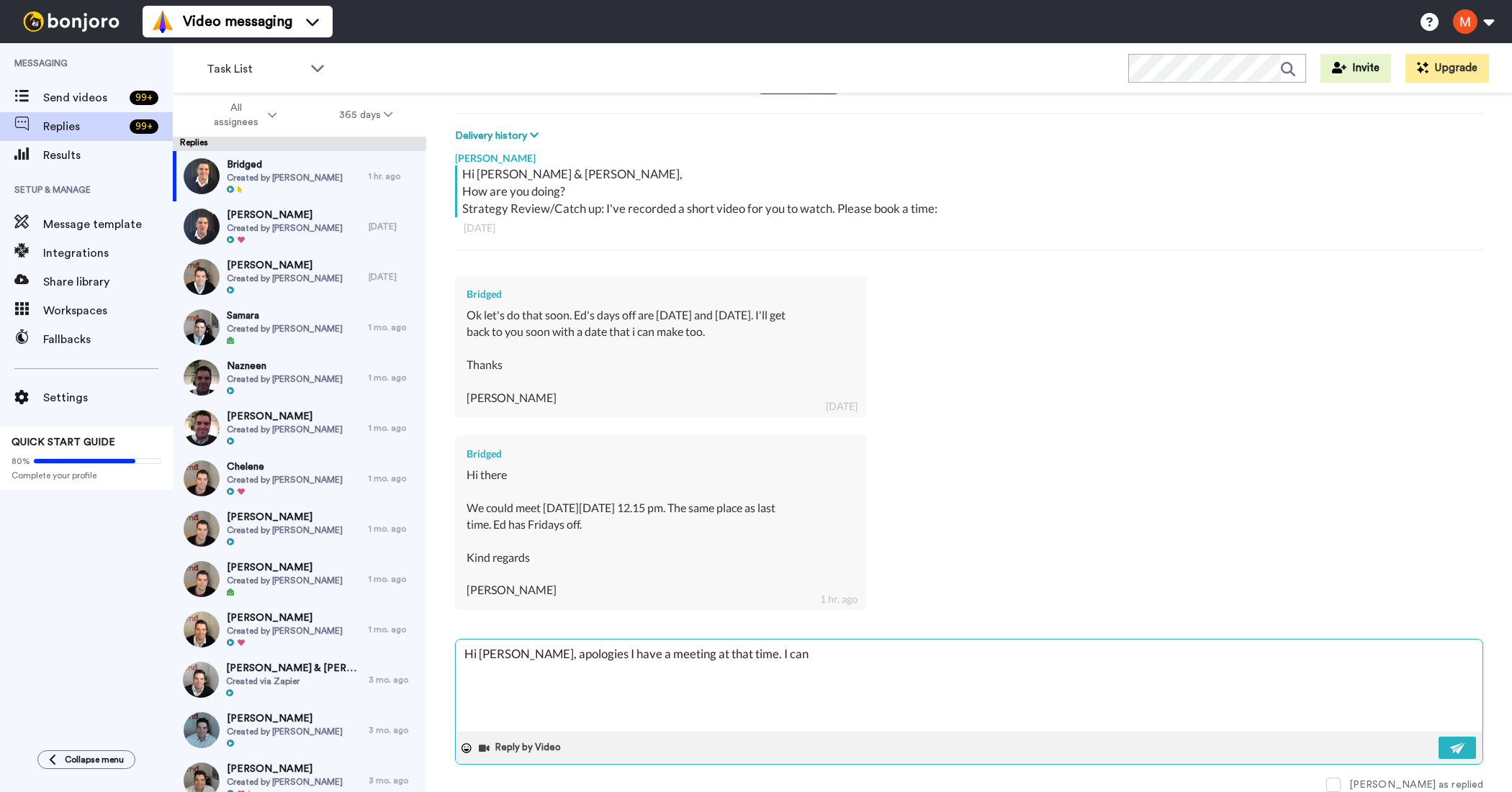
type textarea "Hi [PERSON_NAME], apologies I have a meeting at that time. I can"
type textarea "x"
type textarea "Hi [PERSON_NAME], apologies I have a meeting at that time. I can d"
type textarea "x"
type textarea "Hi [PERSON_NAME], apologies I have a meeting at that time. I can do"
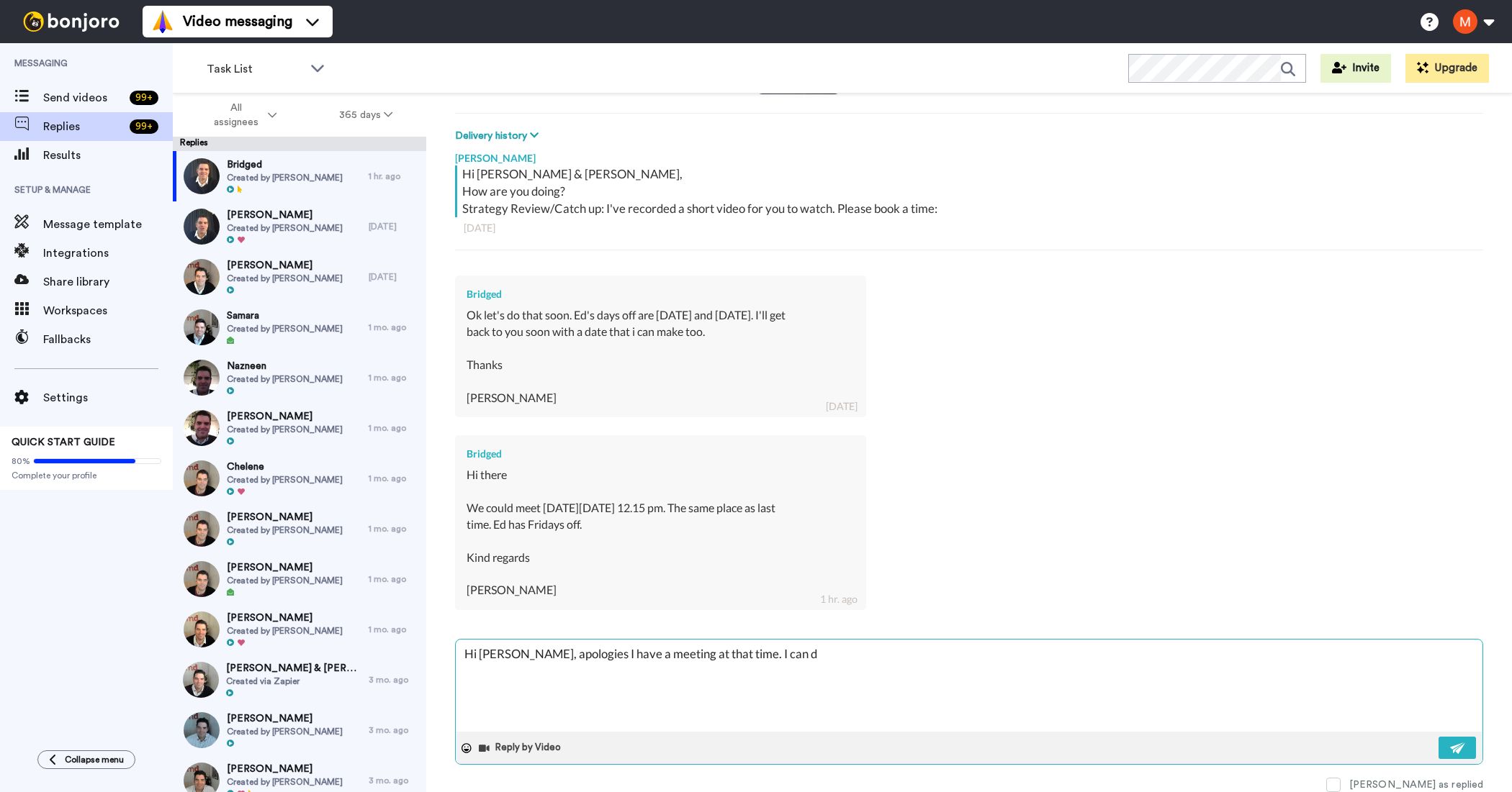
type textarea "x"
type textarea "Hi [PERSON_NAME], apologies I have a meeting at that time. I can do"
type textarea "x"
type textarea "Hi [PERSON_NAME], apologies I have a meeting at that time. I can do 9"
type textarea "x"
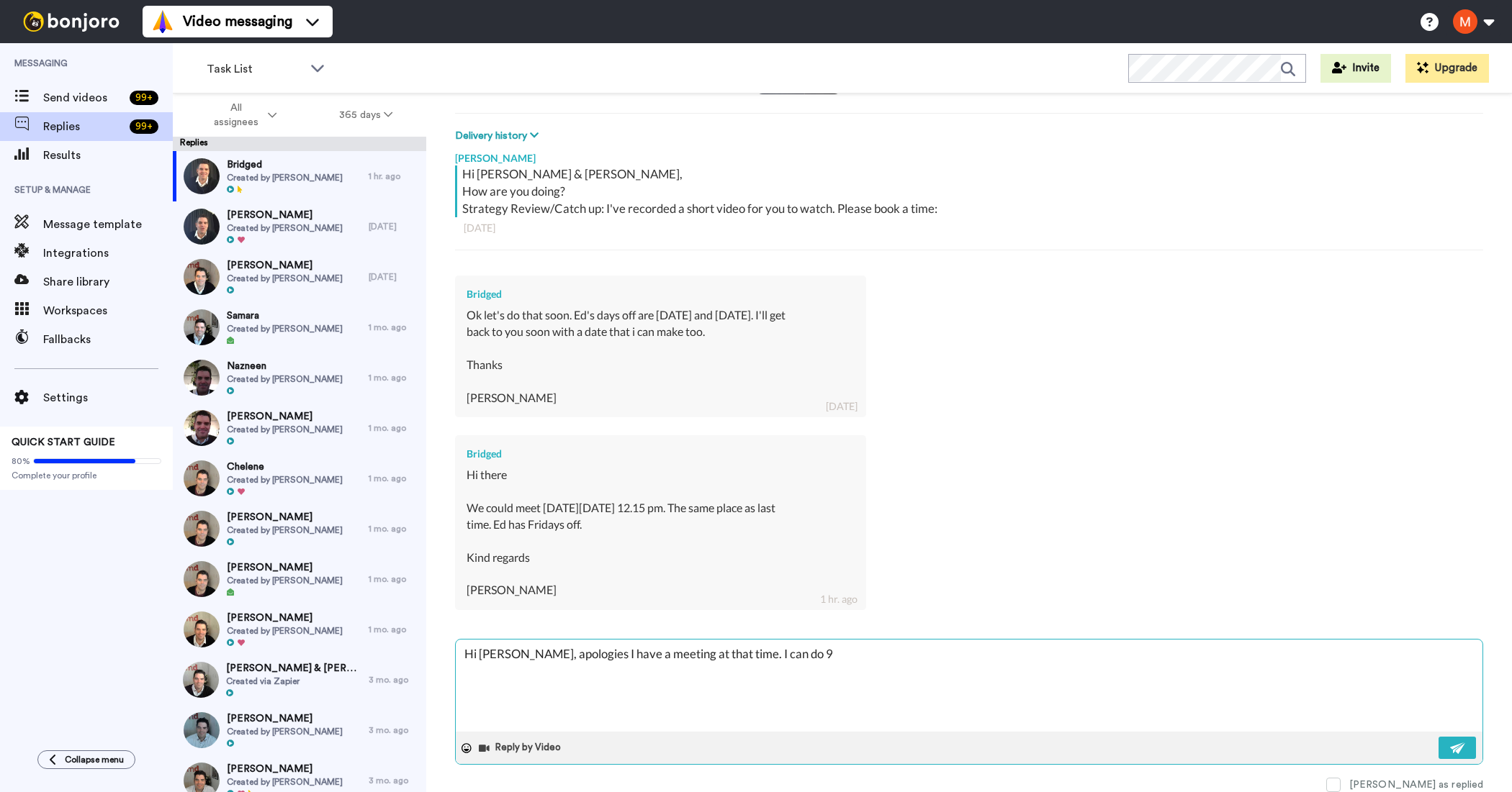
type textarea "Hi [PERSON_NAME], apologies I have a meeting at that time. I can do 9a"
type textarea "x"
type textarea "Hi [PERSON_NAME], apologies I have a meeting at that time. I can do 9am"
type textarea "x"
type textarea "Hi [PERSON_NAME], apologies I have a meeting at that time. I can do 9am"
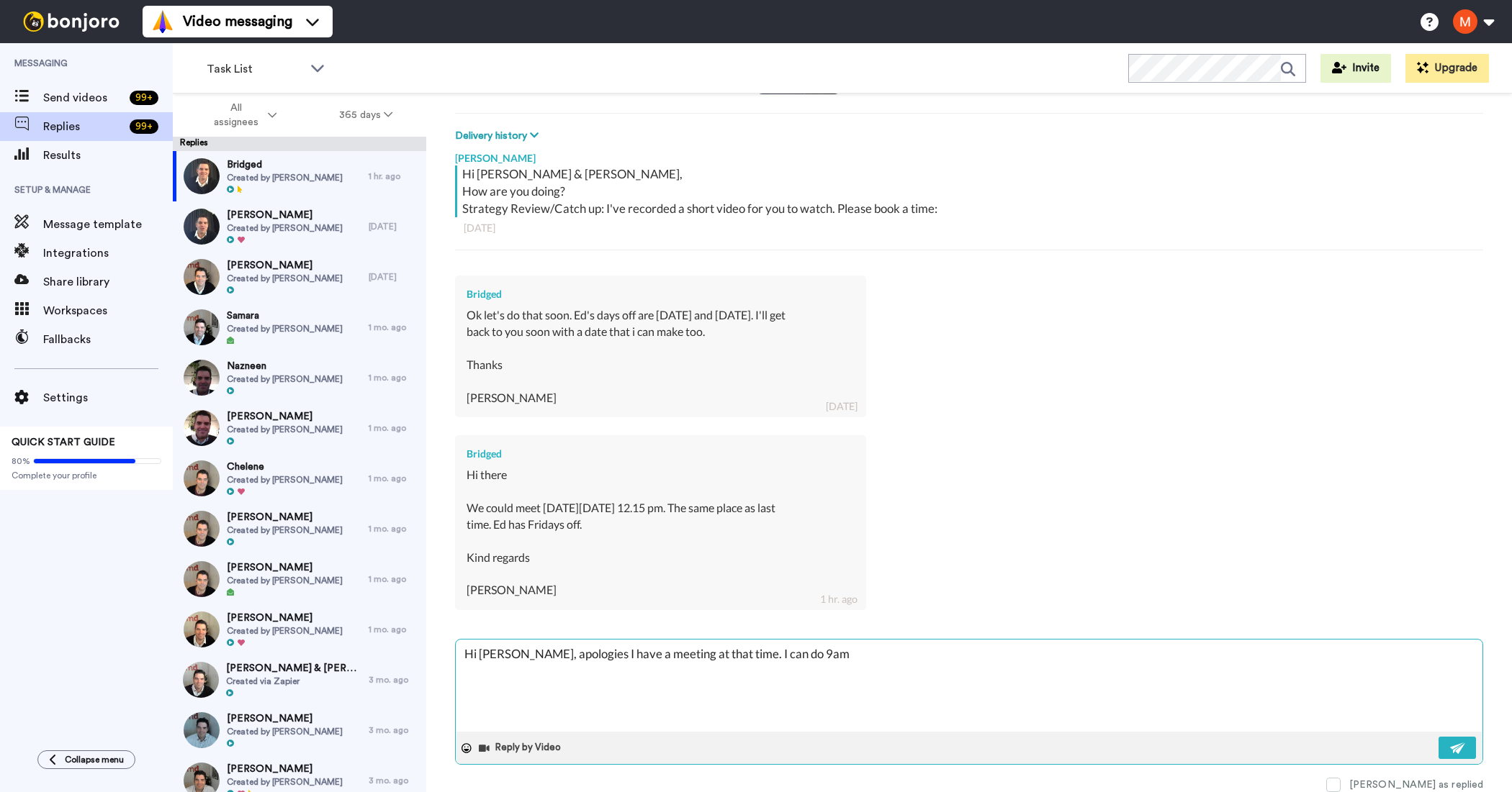
type textarea "x"
type textarea "Hi [PERSON_NAME], apologies I have a meeting at that time. I can do 9am t"
type textarea "x"
type textarea "Hi [PERSON_NAME], apologies I have a meeting at that time. I can do 9am th"
type textarea "x"
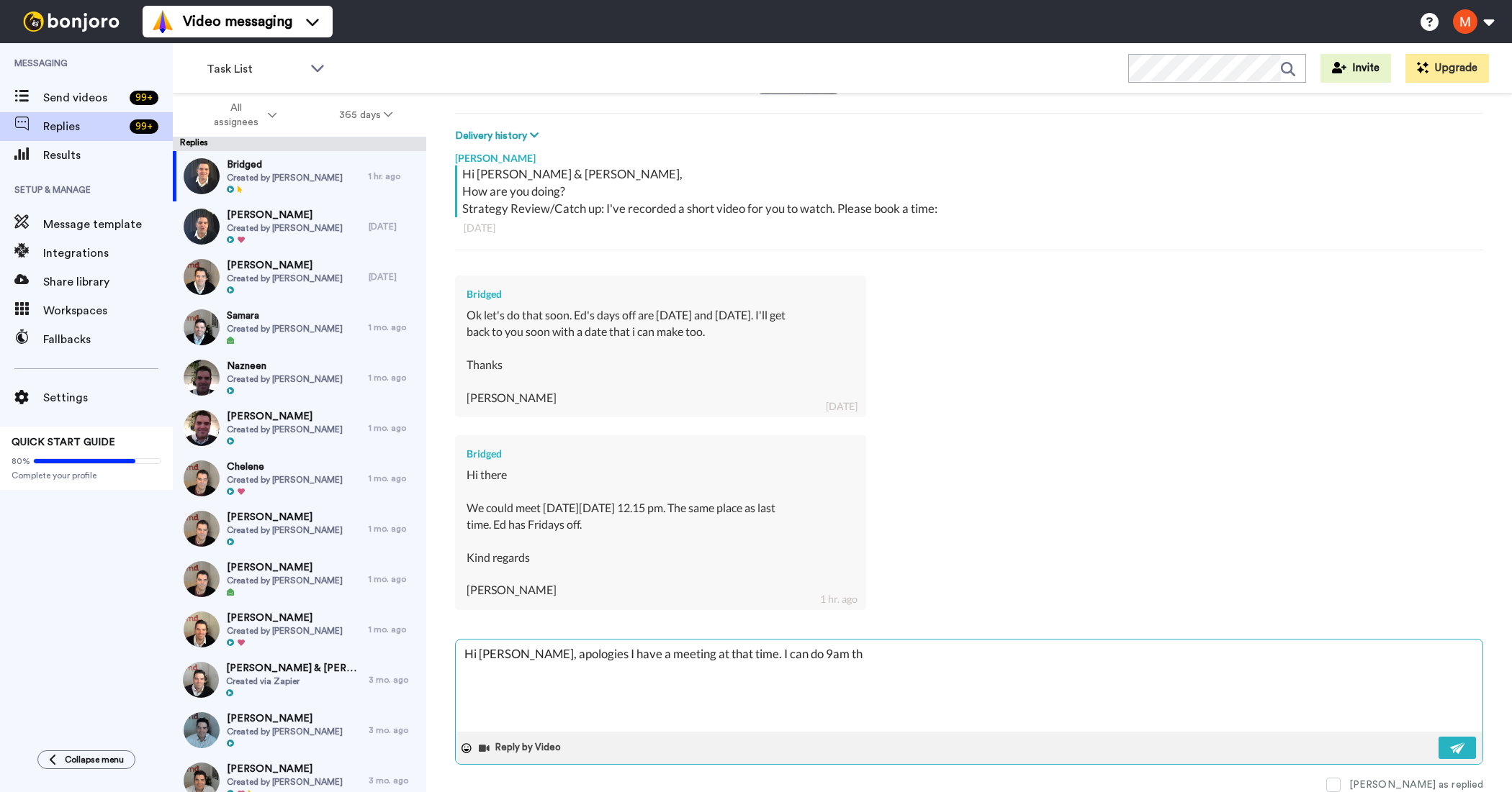
type textarea "Hi [PERSON_NAME], apologies I have a meeting at that time. I can do 9am the"
type textarea "x"
type textarea "Hi [PERSON_NAME], apologies I have a meeting at that time. I can do 9am the"
type textarea "x"
type textarea "Hi [PERSON_NAME], apologies I have a meeting at that time. I can do 9am the f"
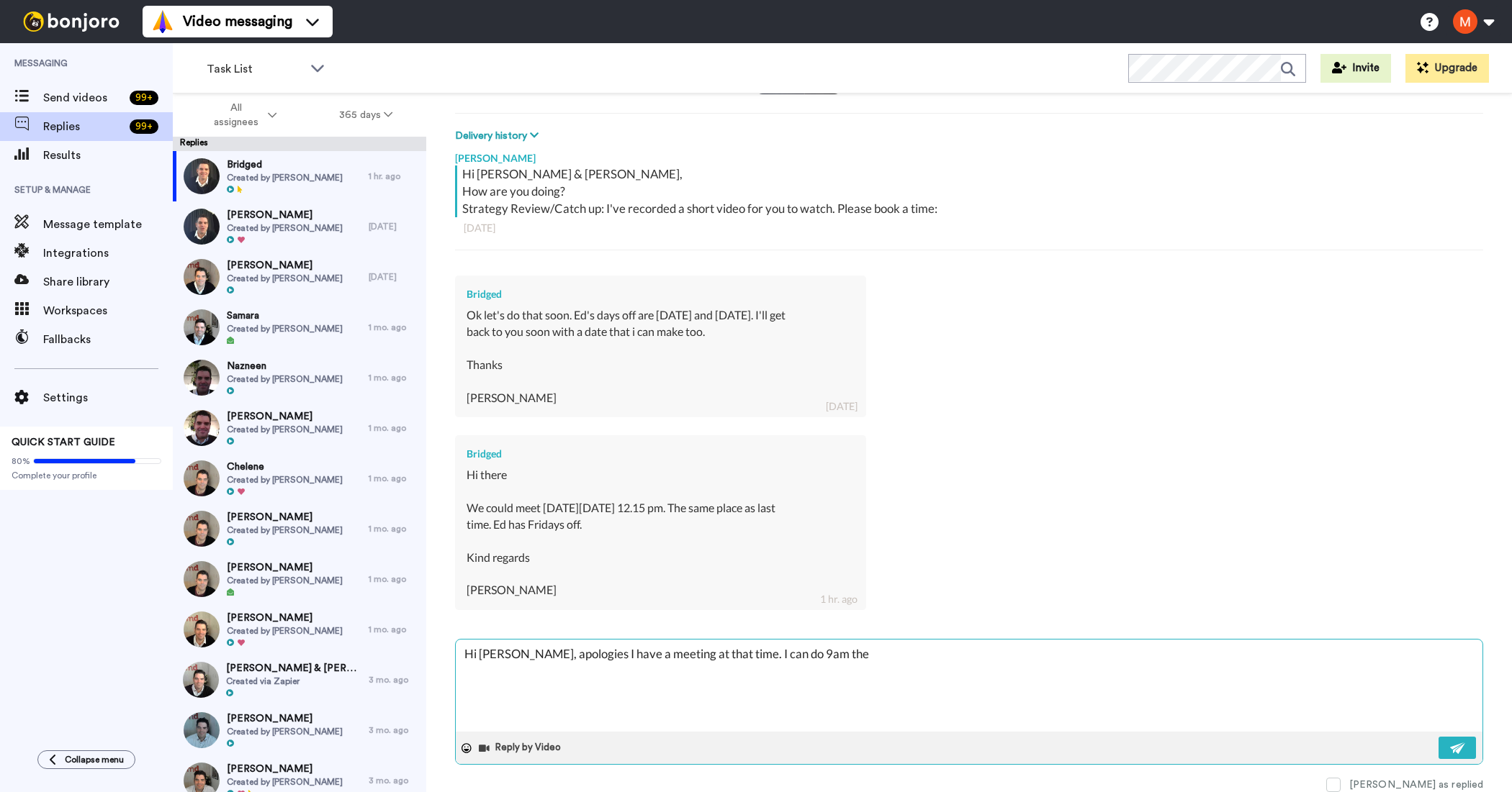
type textarea "x"
type textarea "Hi [PERSON_NAME], apologies I have a meeting at that time. I can do 9am the fo"
type textarea "x"
type textarea "Hi [PERSON_NAME], apologies I have a meeting at that time. I can do 9am the fol"
type textarea "x"
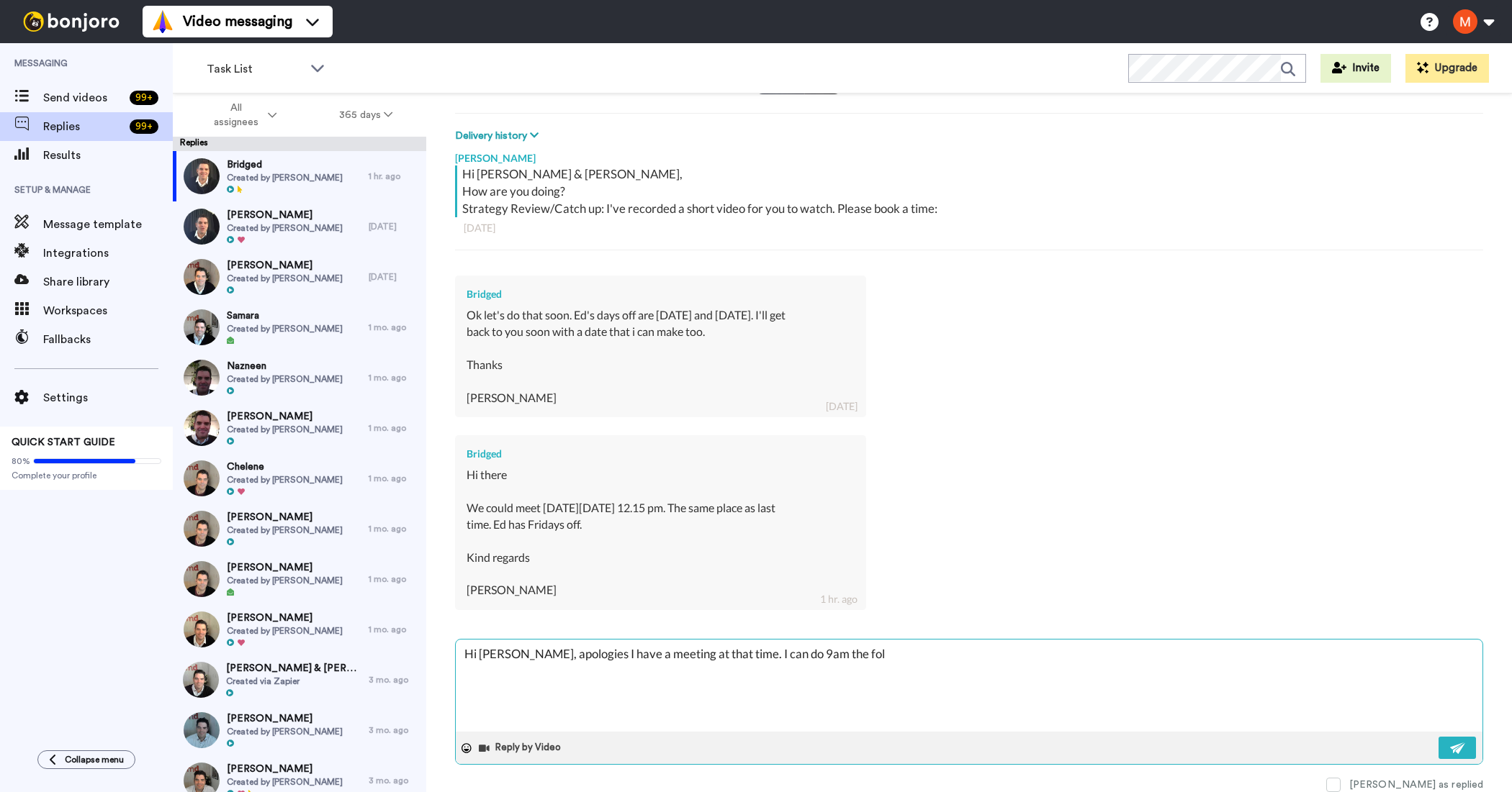
type textarea "Hi [PERSON_NAME], apologies I have a meeting at that time. I can do 9am the foll"
type textarea "x"
type textarea "Hi [PERSON_NAME], apologies I have a meeting at that time. I can do 9am the fol…"
type textarea "x"
type textarea "Hi [PERSON_NAME], apologies I have a meeting at that time. I can do 9am the fol…"
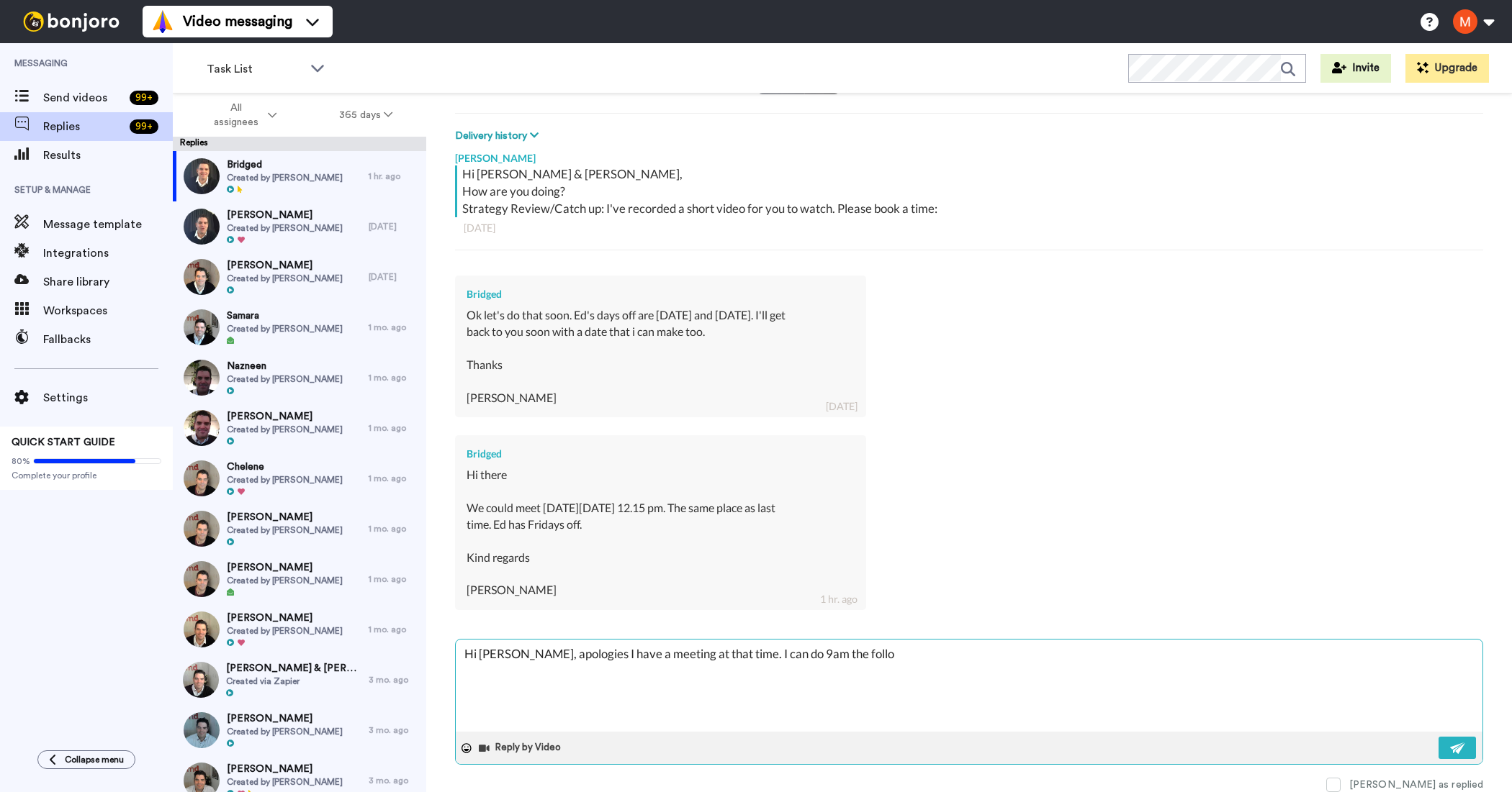
type textarea "x"
type textarea "Hi [PERSON_NAME], apologies I have a meeting at that time. I can do 9am the fol…"
type textarea "x"
type textarea "Hi [PERSON_NAME], apologies I have a meeting at that time. I can do 9am the fol…"
type textarea "x"
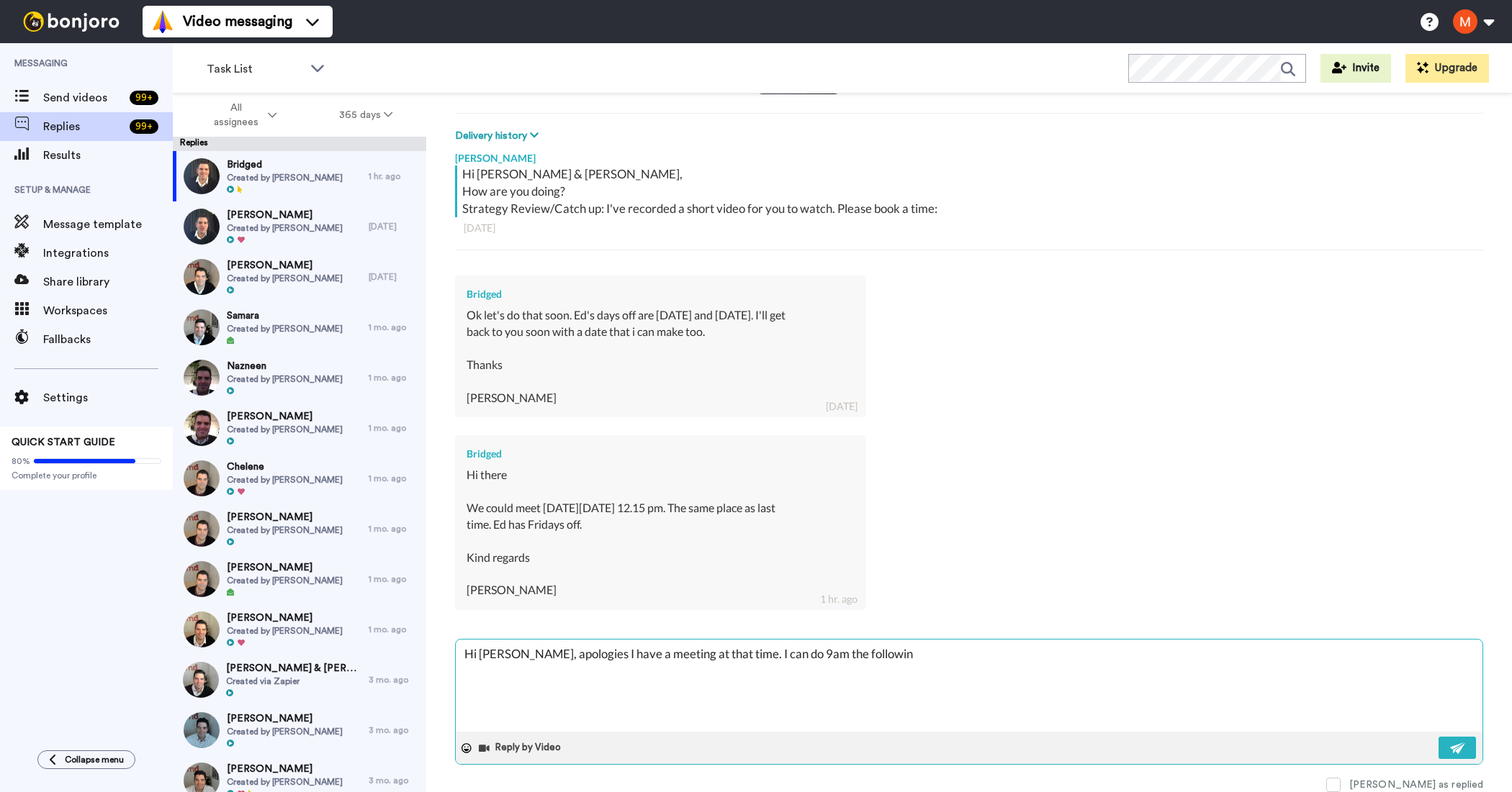
type textarea "Hi [PERSON_NAME], apologies I have a meeting at that time. I can do 9am the fol…"
type textarea "x"
type textarea "Hi [PERSON_NAME], apologies I have a meeting at that time. I can do 9am the fol…"
type textarea "x"
type textarea "Hi [PERSON_NAME], apologies I have a meeting at that time. I can do 9am the fol…"
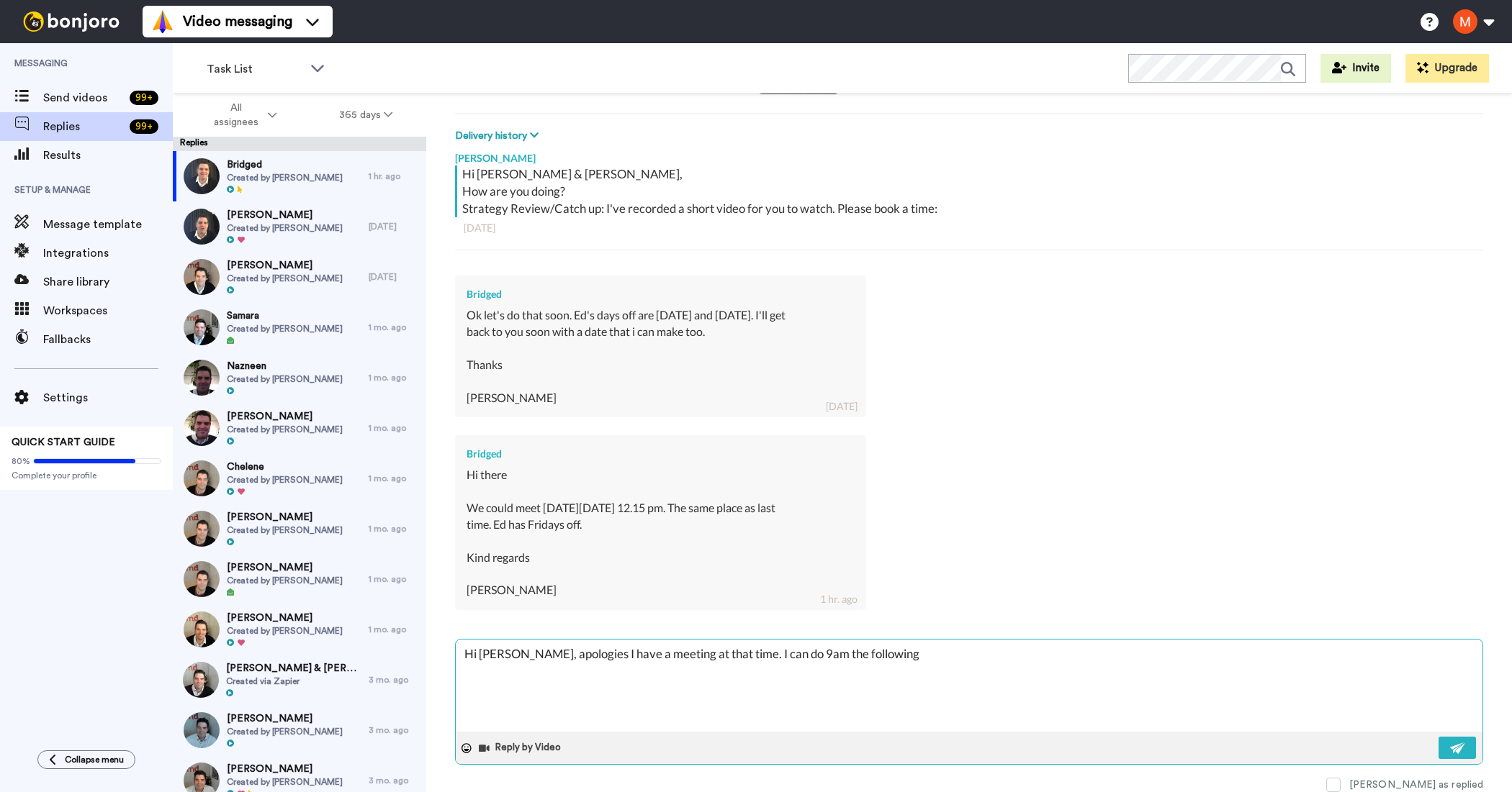
type textarea "x"
type textarea "Hi [PERSON_NAME], apologies I have a meeting at that time. I can do 9am the fol…"
type textarea "x"
type textarea "Hi [PERSON_NAME], apologies I have a meeting at that time. I can do 9am the fol…"
type textarea "x"
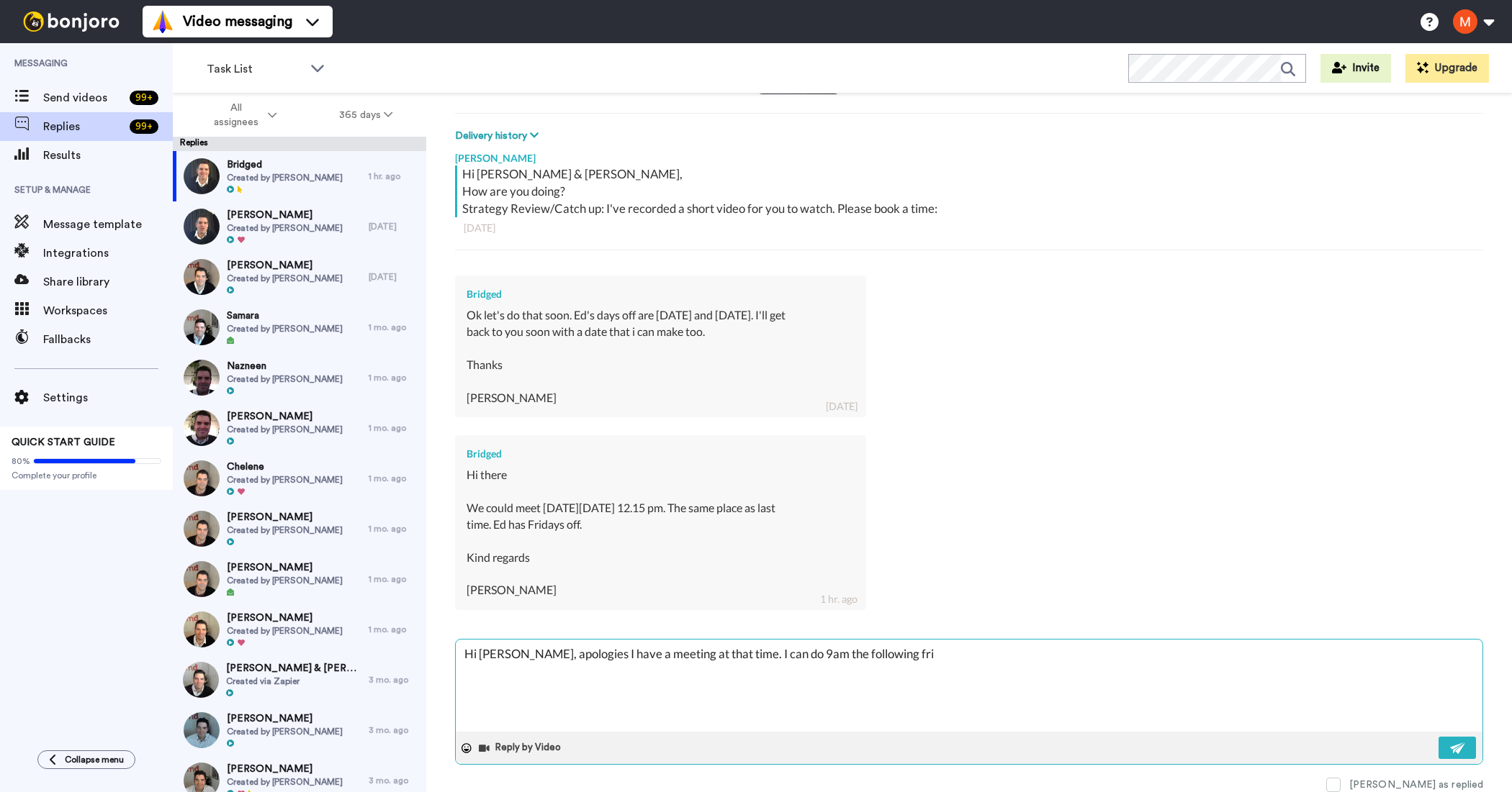
type textarea "Hi [PERSON_NAME], apologies I have a meeting at that time. I can do 9am the fol…"
type textarea "x"
type textarea "Hi [PERSON_NAME], apologies I have a meeting at that time. I can do 9am the fol…"
type textarea "x"
type textarea "Hi [PERSON_NAME], apologies I have a meeting at that time. I can do 9am the fol…"
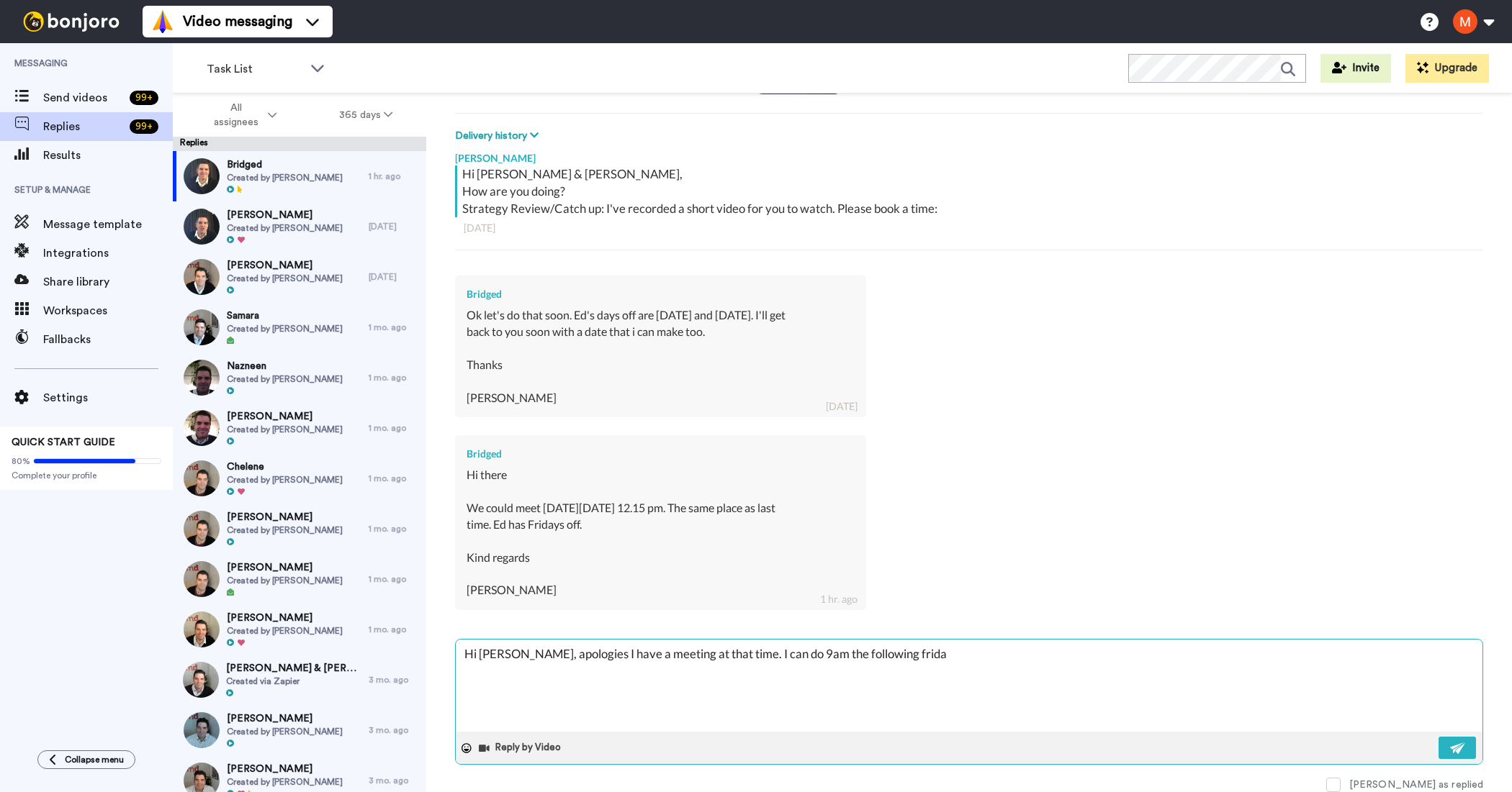
type textarea "x"
type textarea "Hi [PERSON_NAME], apologies I have a meeting at that time. I can do 9am the fol…"
type textarea "x"
type textarea "Hi [PERSON_NAME], apologies I have a meeting at that time. I can do 9am the fol…"
type textarea "x"
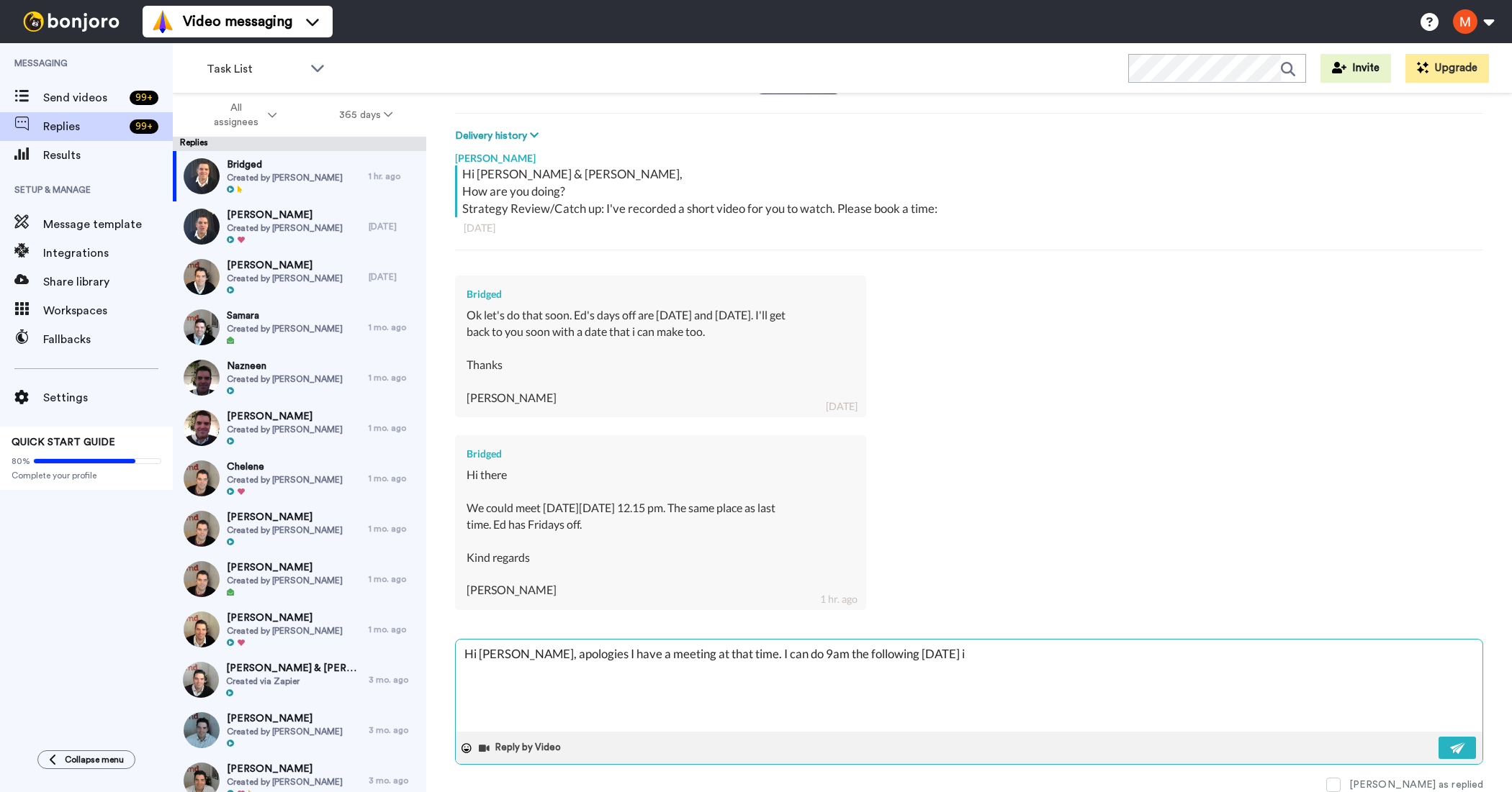
type textarea "Hi [PERSON_NAME], apologies I have a meeting at that time. I can do 9am the fol…"
type textarea "x"
type textarea "Hi [PERSON_NAME], apologies I have a meeting at that time. I can do 9am the fol…"
type textarea "x"
type textarea "Hi [PERSON_NAME], apologies I have a meeting at that time. I can do 9am the fol…"
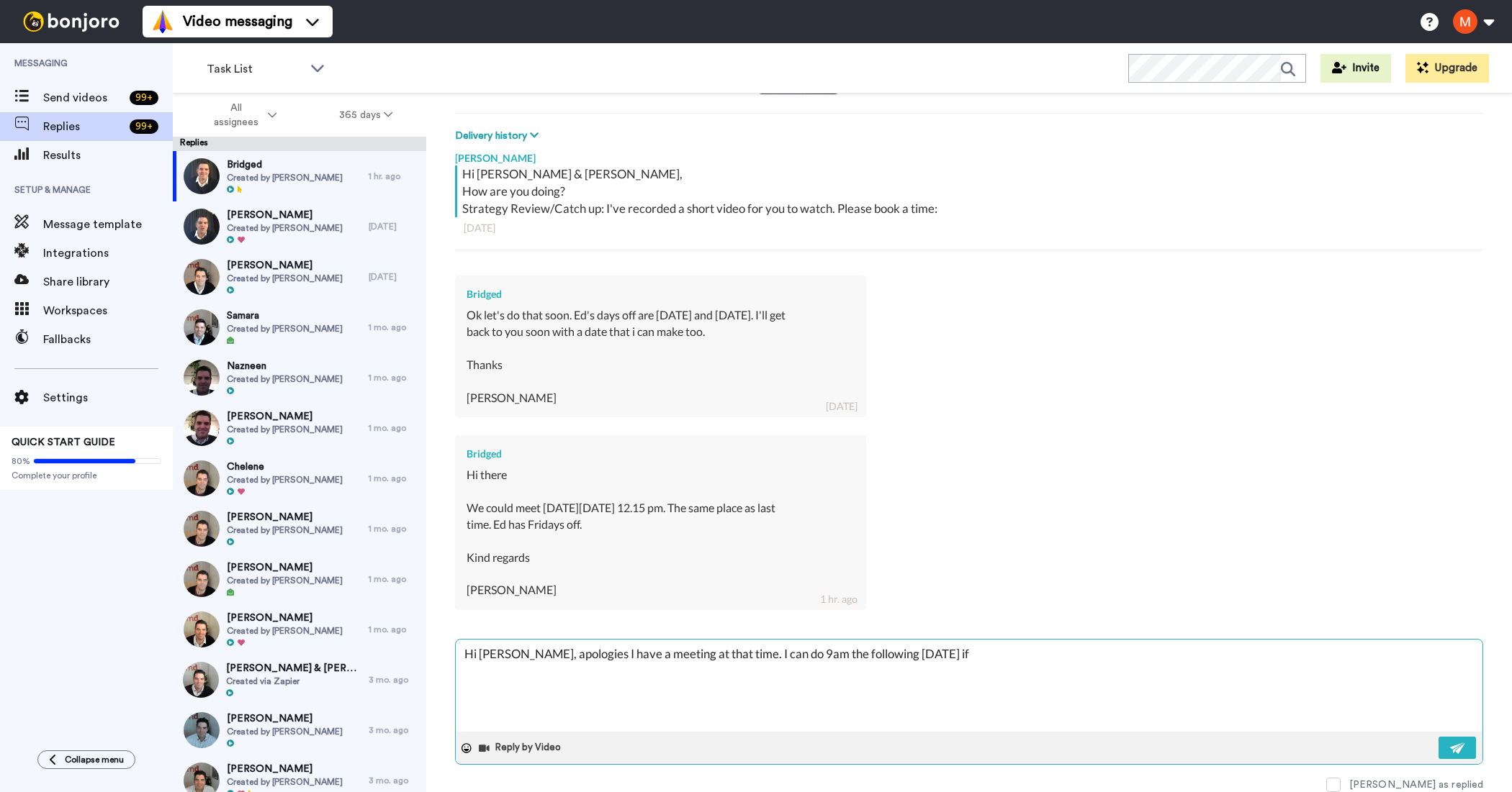
type textarea "x"
drag, startPoint x: 724, startPoint y: 656, endPoint x: 664, endPoint y: 656, distance: 60.0
click at [664, 656] on textarea "Hi [PERSON_NAME], apologies I have a meeting at that time. I can do 9am the fol…" at bounding box center [968, 686] width 1027 height 92
click at [1449, 744] on img at bounding box center [1457, 748] width 16 height 12
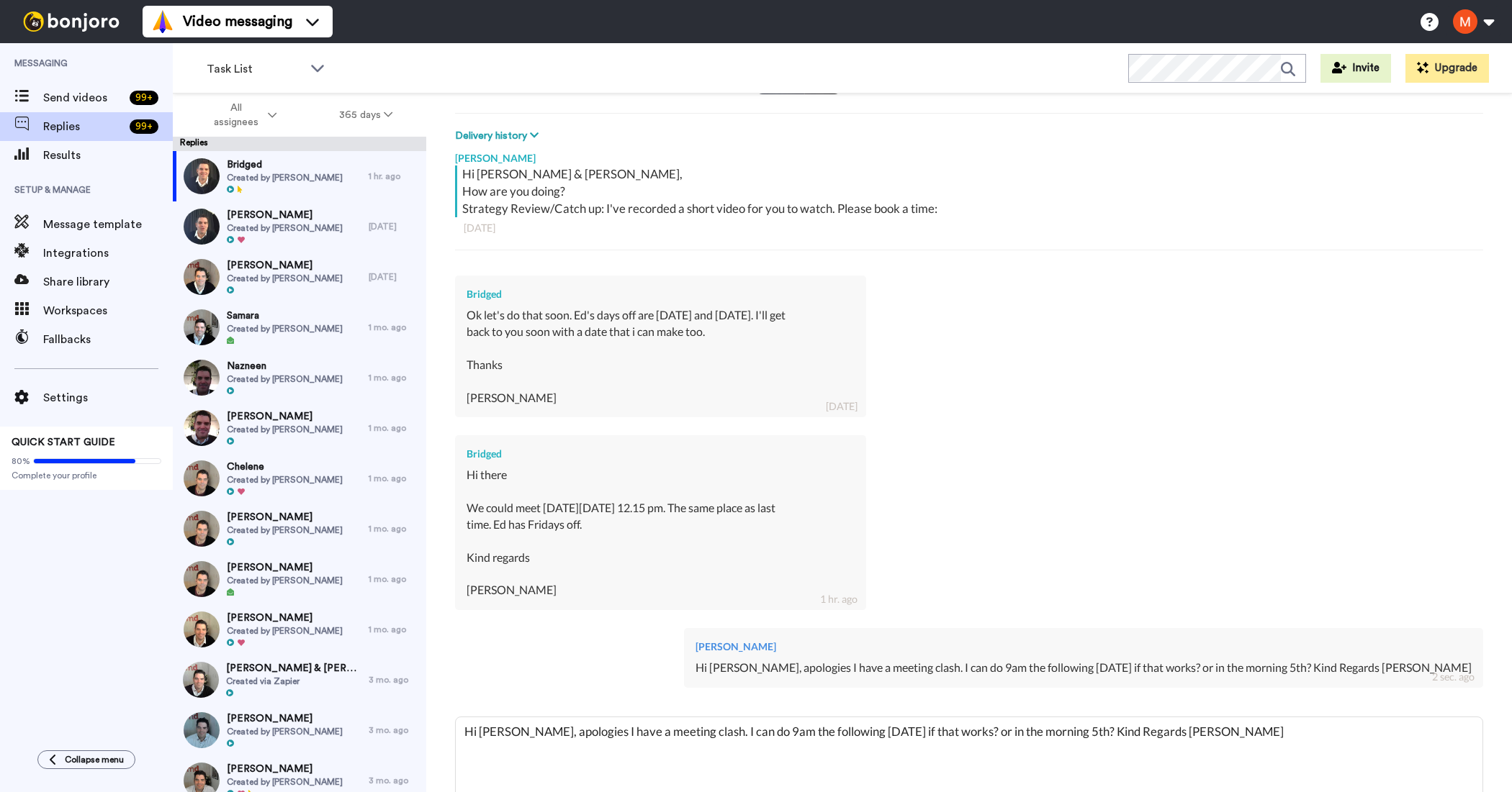
scroll to position [271, 0]
